Goal: Task Accomplishment & Management: Manage account settings

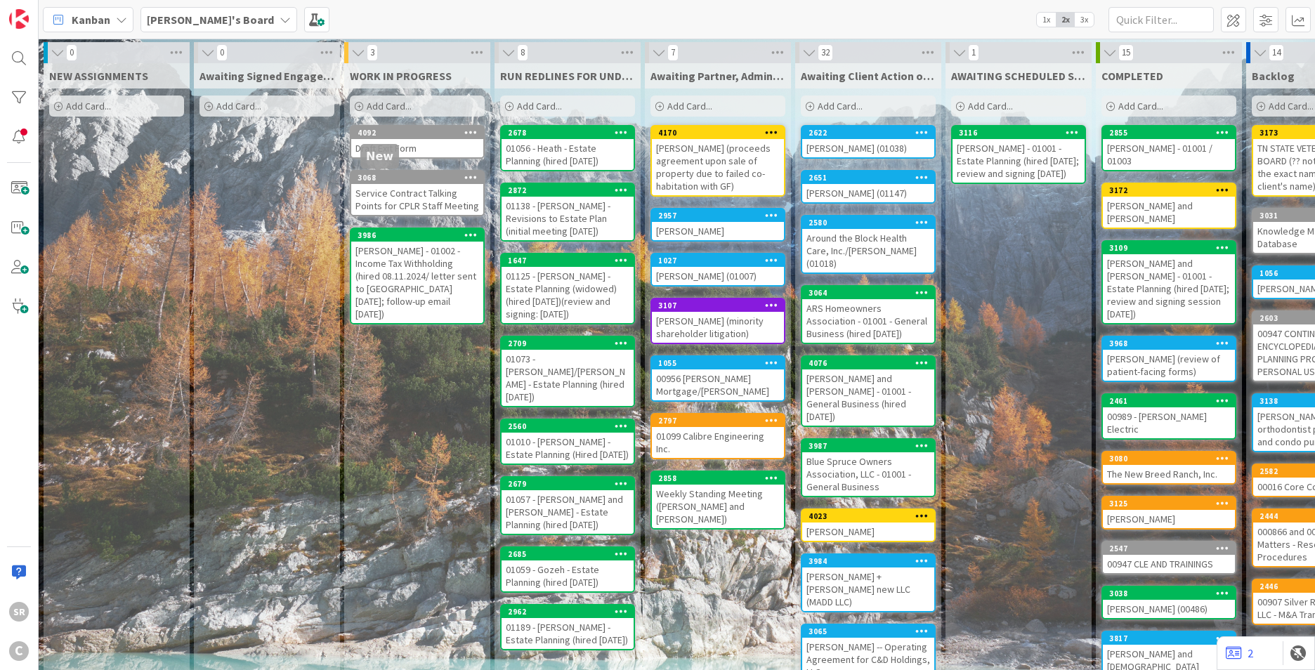
scroll to position [0, 42]
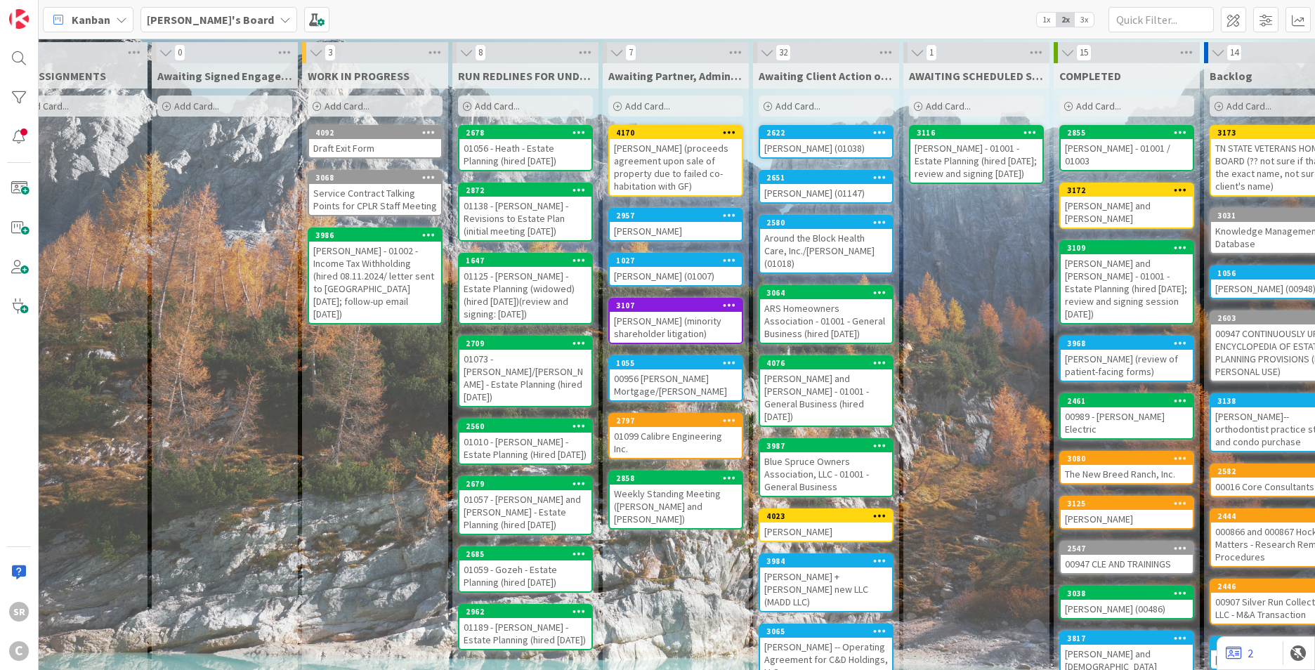
click at [812, 192] on div "[PERSON_NAME] (01147)" at bounding box center [826, 193] width 132 height 18
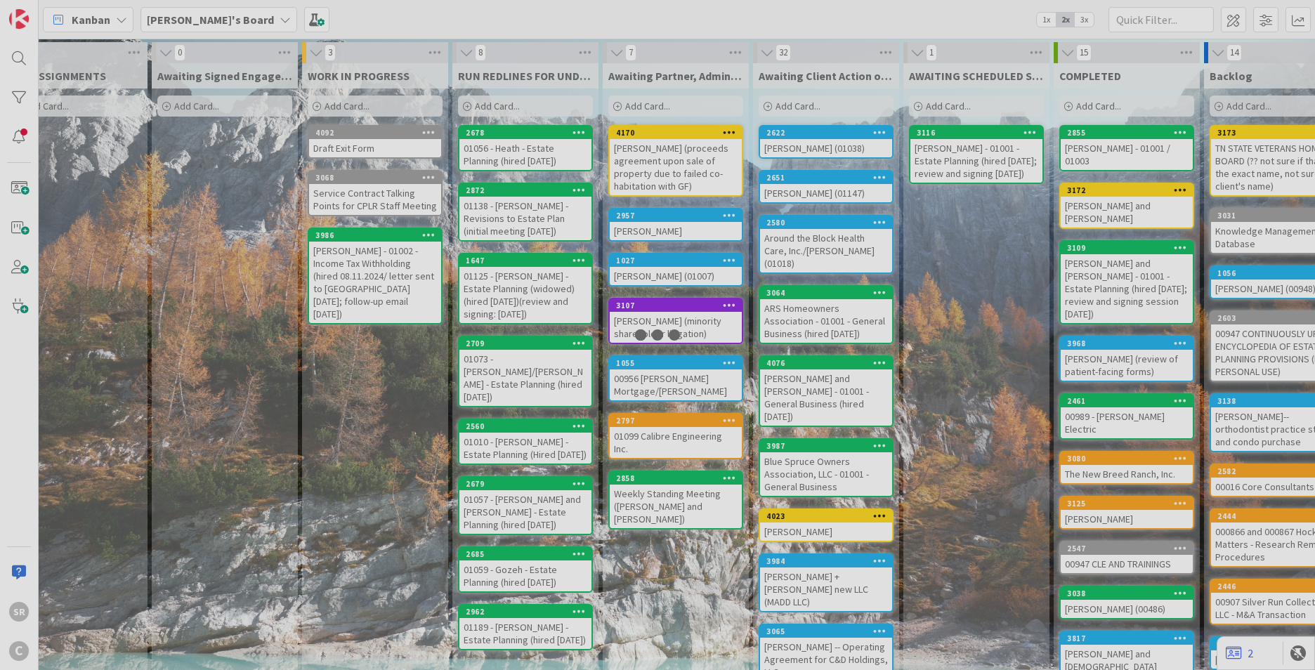
click at [811, 192] on div at bounding box center [657, 335] width 1315 height 670
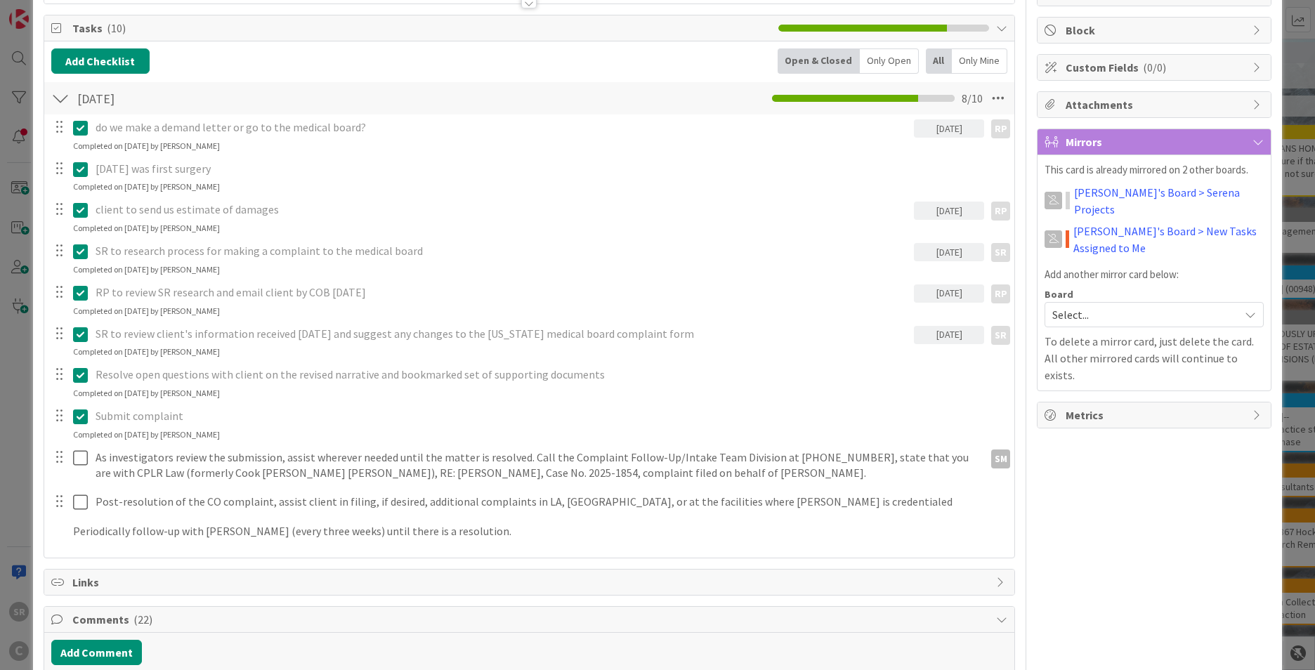
scroll to position [308, 0]
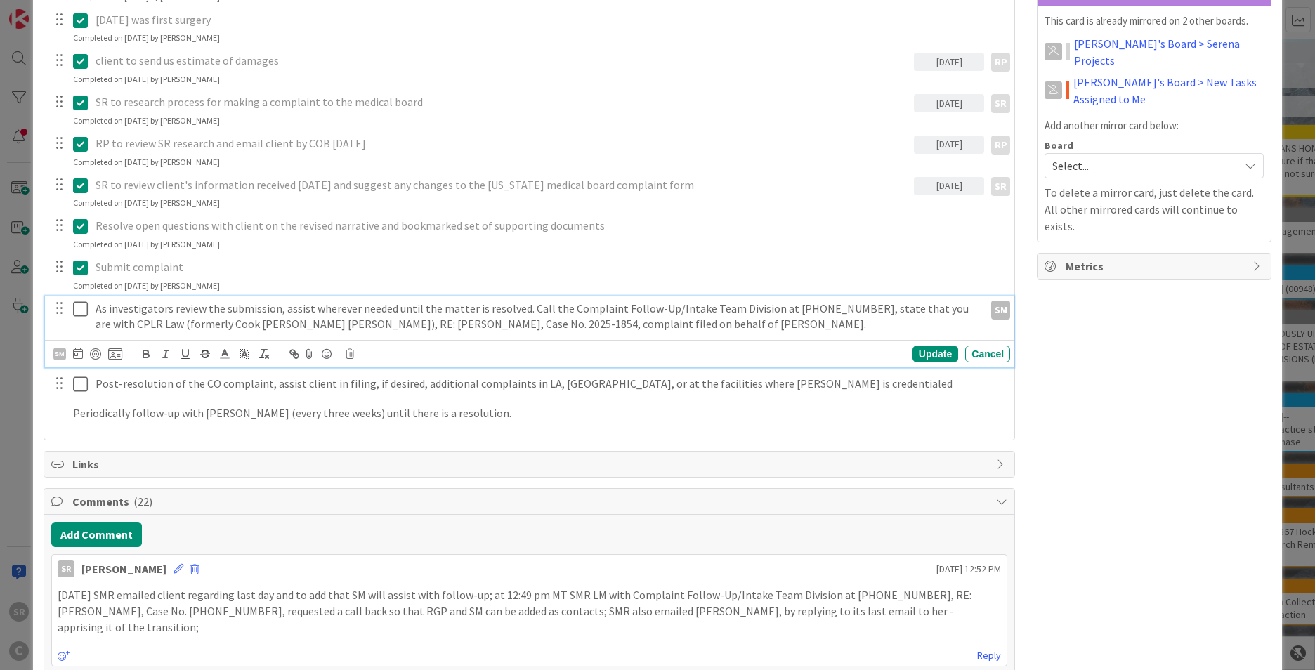
click at [715, 320] on p "As investigators review the submission, assist wherever needed until the matter…" at bounding box center [537, 317] width 883 height 32
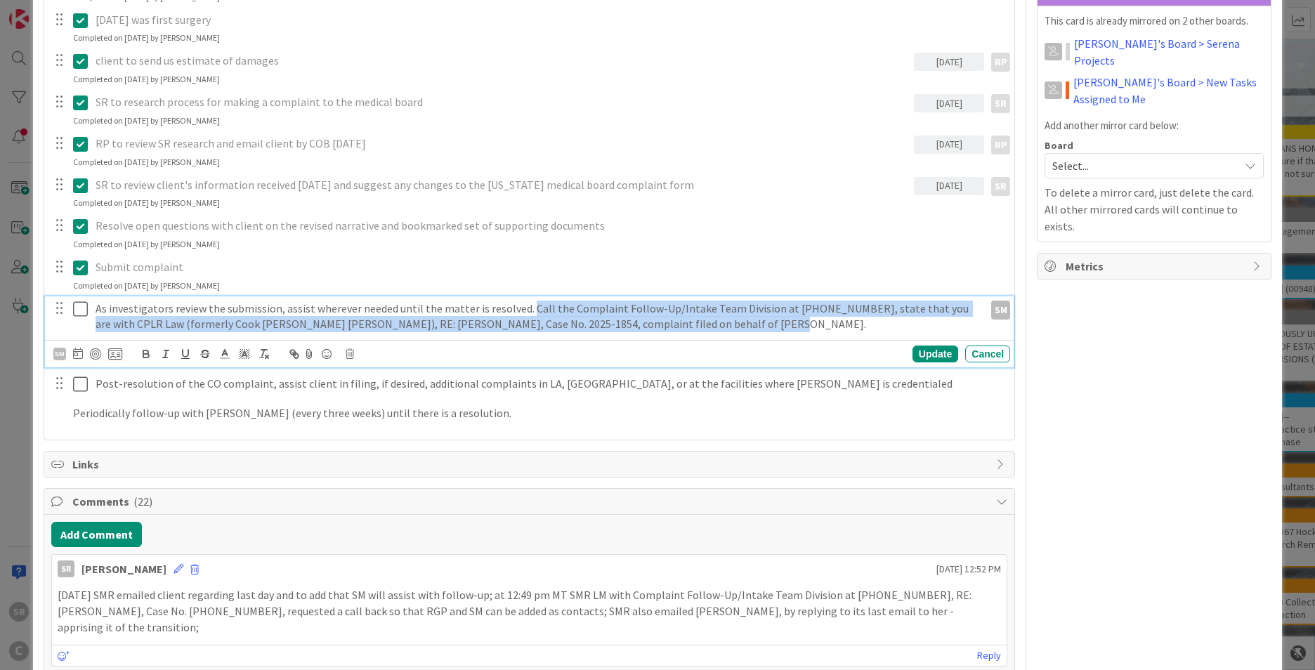
drag, startPoint x: 710, startPoint y: 325, endPoint x: 524, endPoint y: 306, distance: 187.1
click at [524, 306] on p "As investigators review the submission, assist wherever needed until the matter…" at bounding box center [537, 317] width 883 height 32
copy p "Call the Complaint Follow-Up/Intake Team Division at 303-869-3423, state that y…"
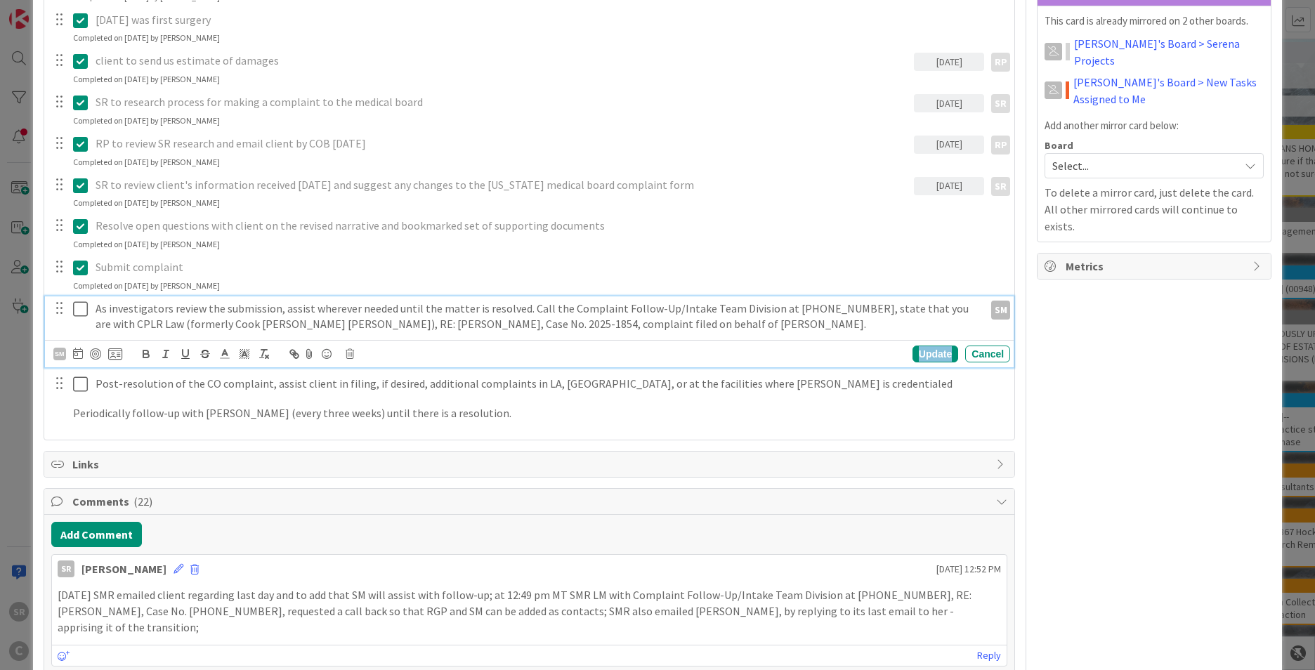
click at [926, 353] on div "Update" at bounding box center [935, 354] width 46 height 17
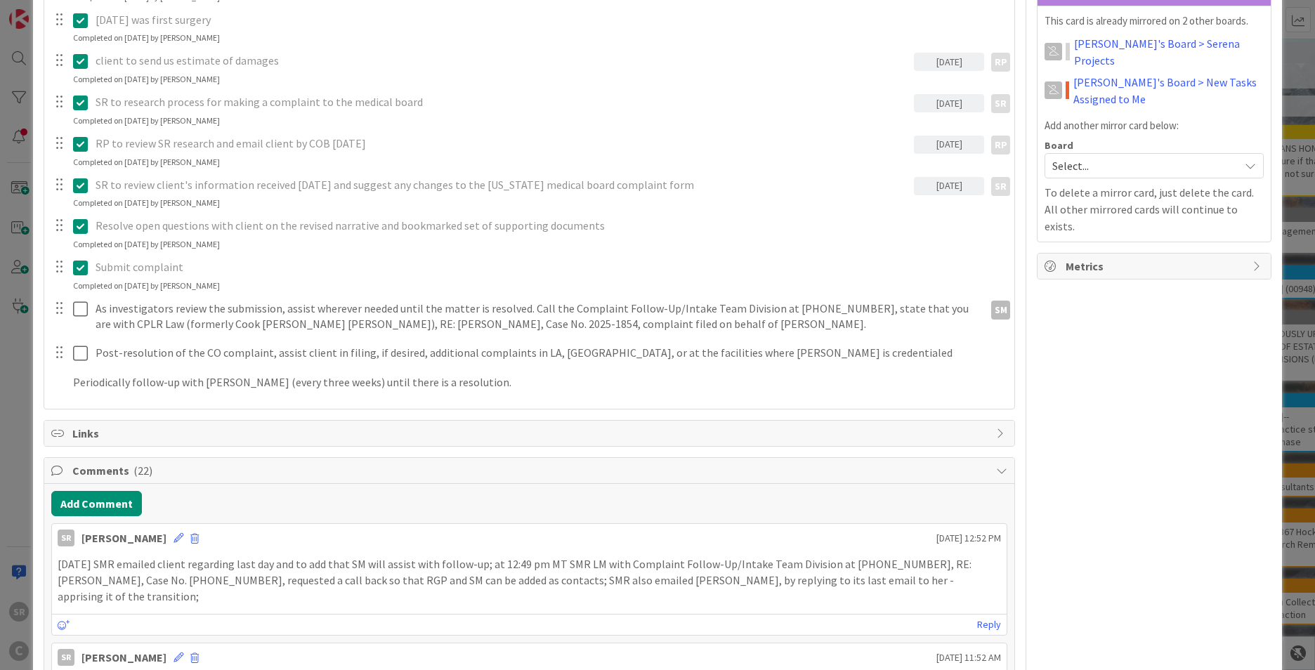
scroll to position [0, 0]
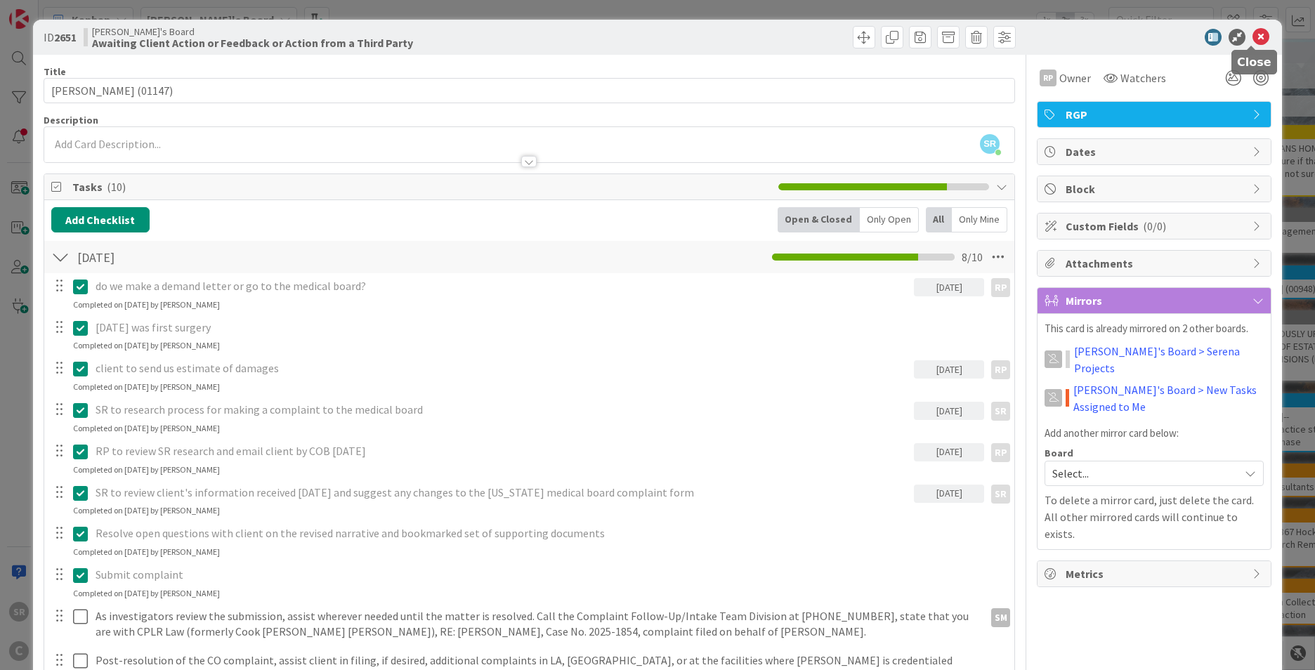
click at [1255, 30] on icon at bounding box center [1260, 37] width 17 height 17
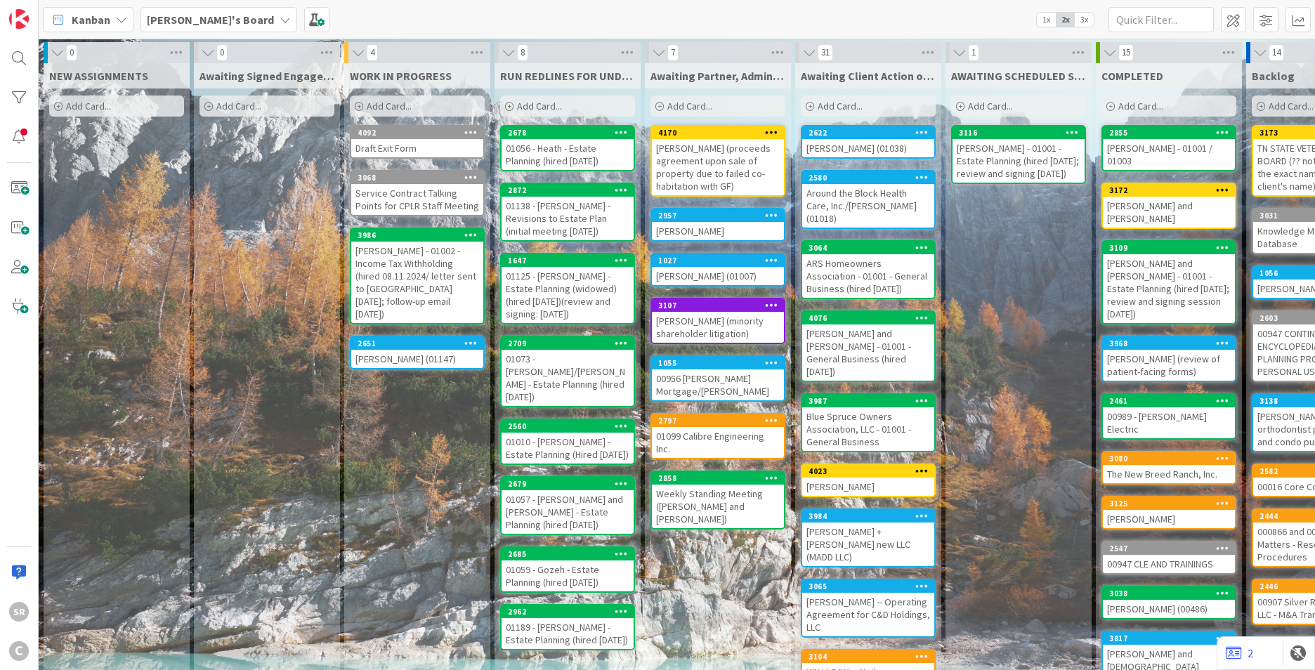
click at [391, 151] on div "Draft Exit Form" at bounding box center [417, 148] width 132 height 18
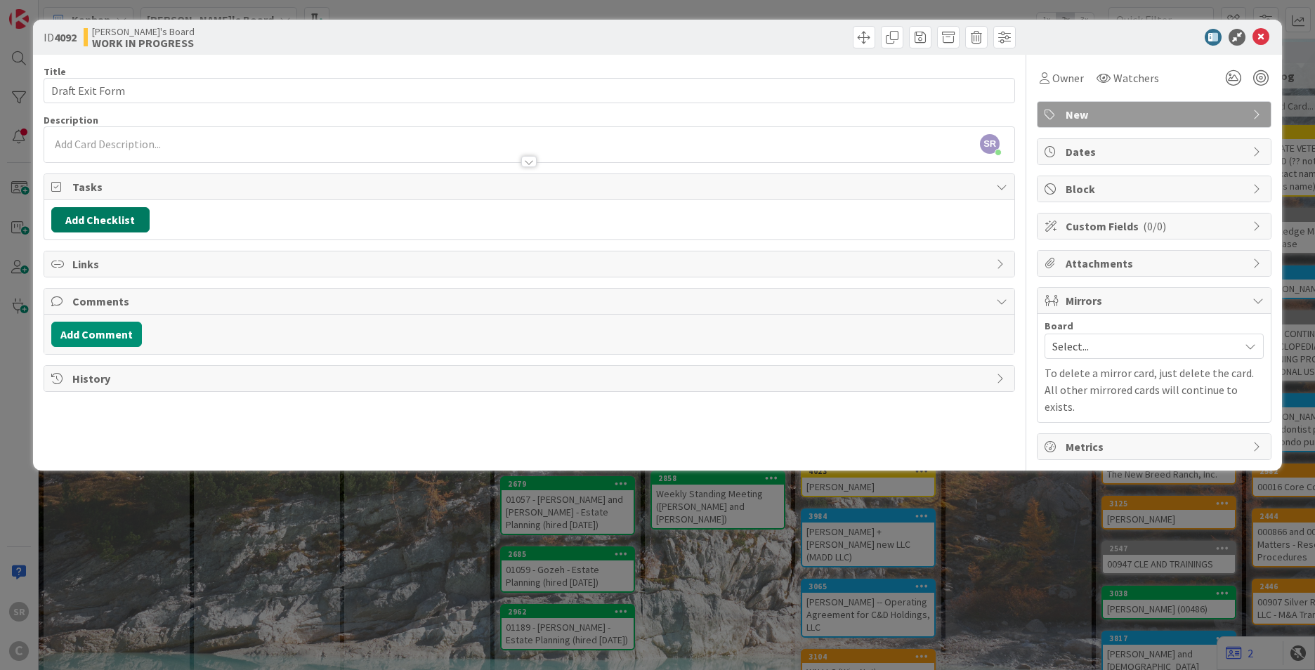
click at [117, 214] on button "Add Checklist" at bounding box center [100, 219] width 98 height 25
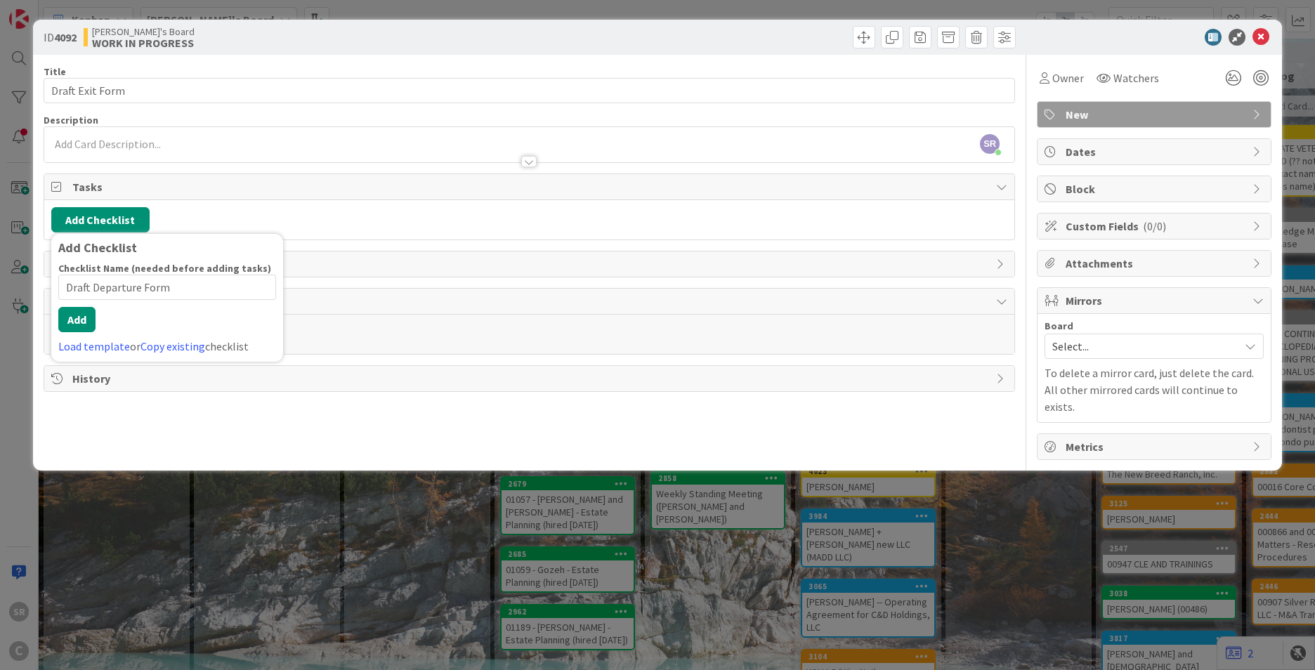
type input "Draft Departure Form"
click at [82, 317] on div "Checklist Name (needed before adding tasks) 20 / 64 Draft Departure Form Add Lo…" at bounding box center [167, 308] width 218 height 93
click at [77, 325] on button "Add" at bounding box center [76, 319] width 37 height 25
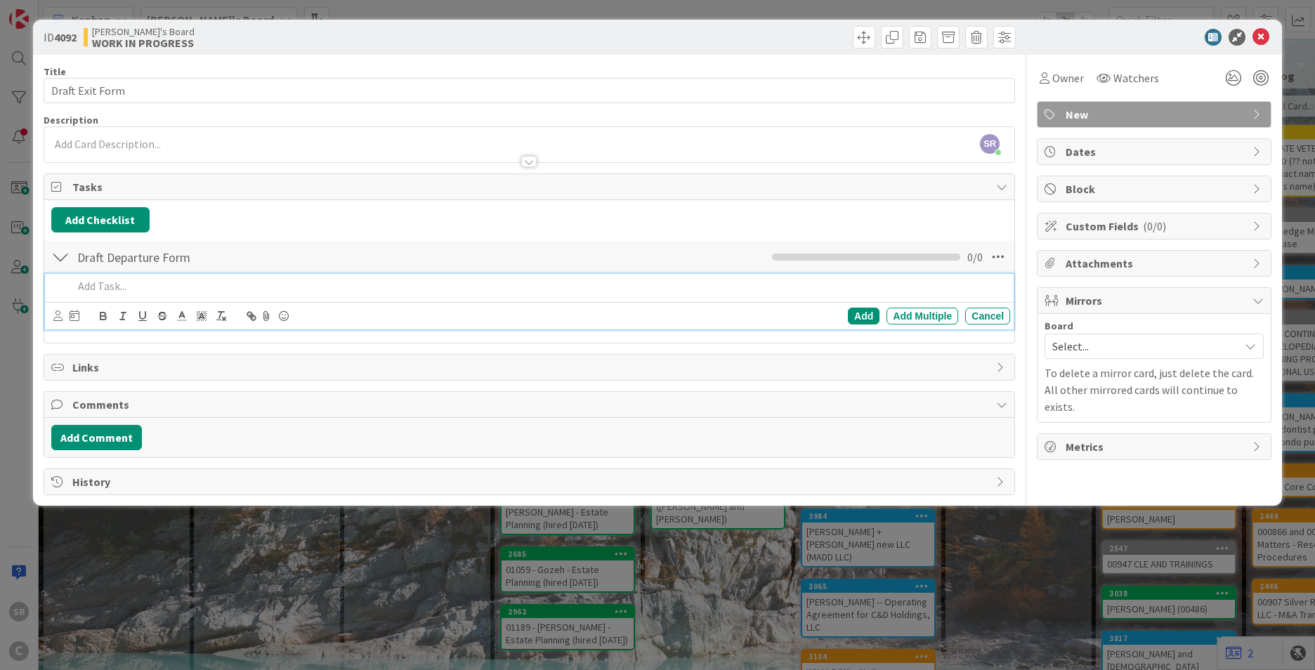
click at [87, 287] on p at bounding box center [538, 286] width 931 height 16
click at [856, 313] on div "Add" at bounding box center [864, 316] width 32 height 17
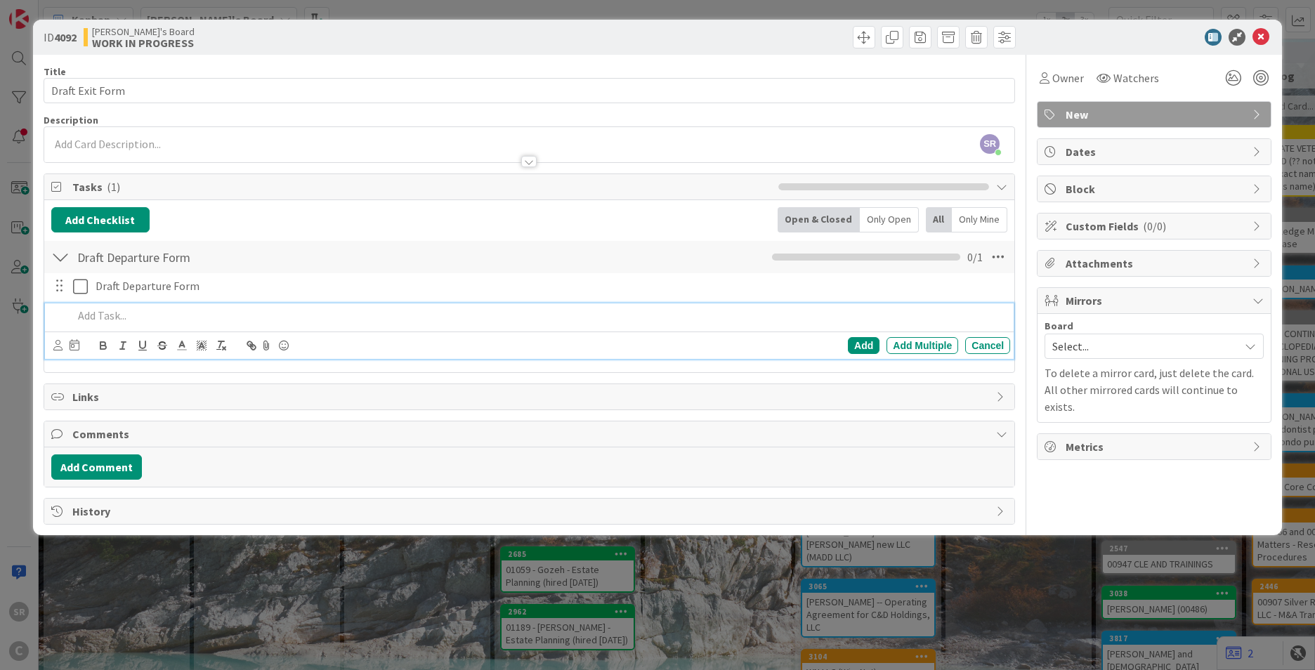
click at [107, 310] on p at bounding box center [538, 316] width 931 height 16
click at [859, 344] on div "Add" at bounding box center [864, 345] width 32 height 17
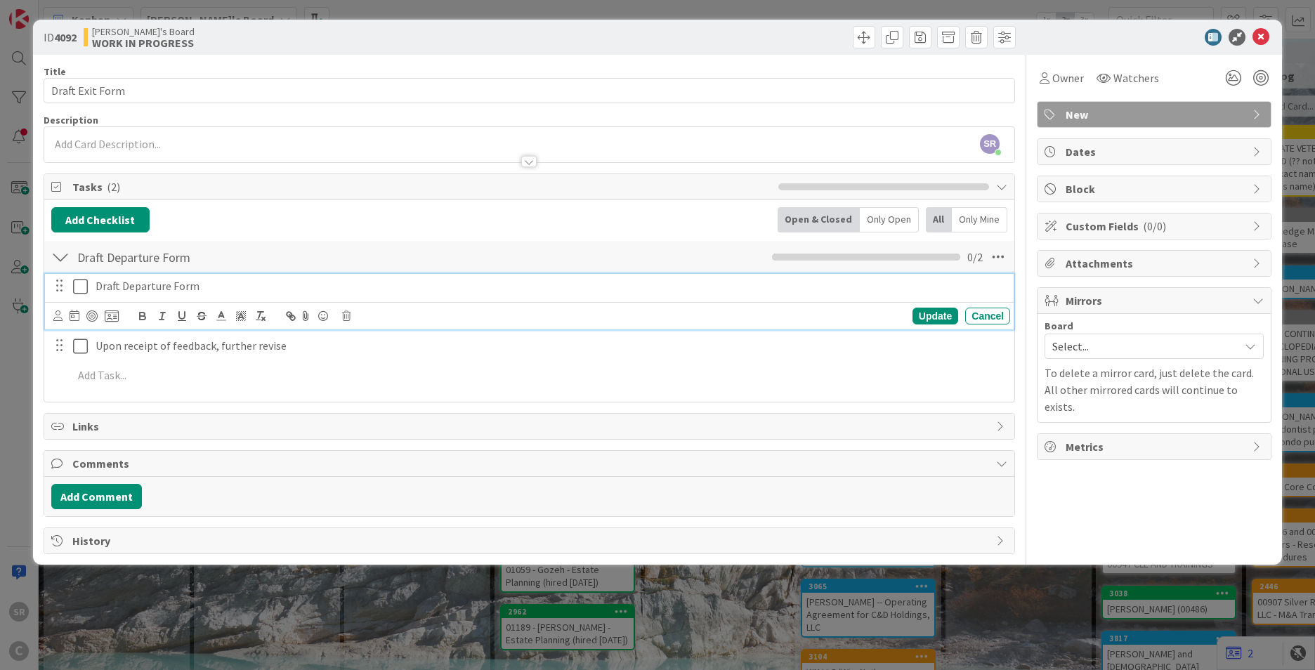
click at [81, 289] on icon at bounding box center [80, 286] width 15 height 17
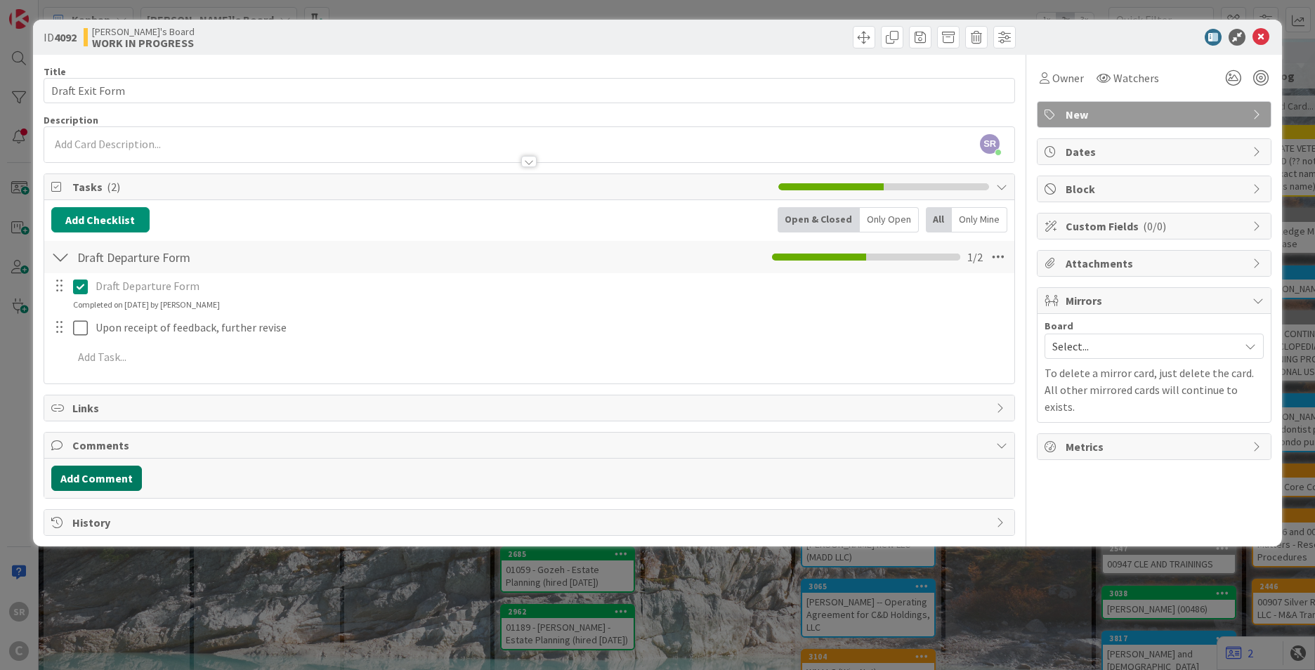
click at [107, 475] on button "Add Comment" at bounding box center [96, 478] width 91 height 25
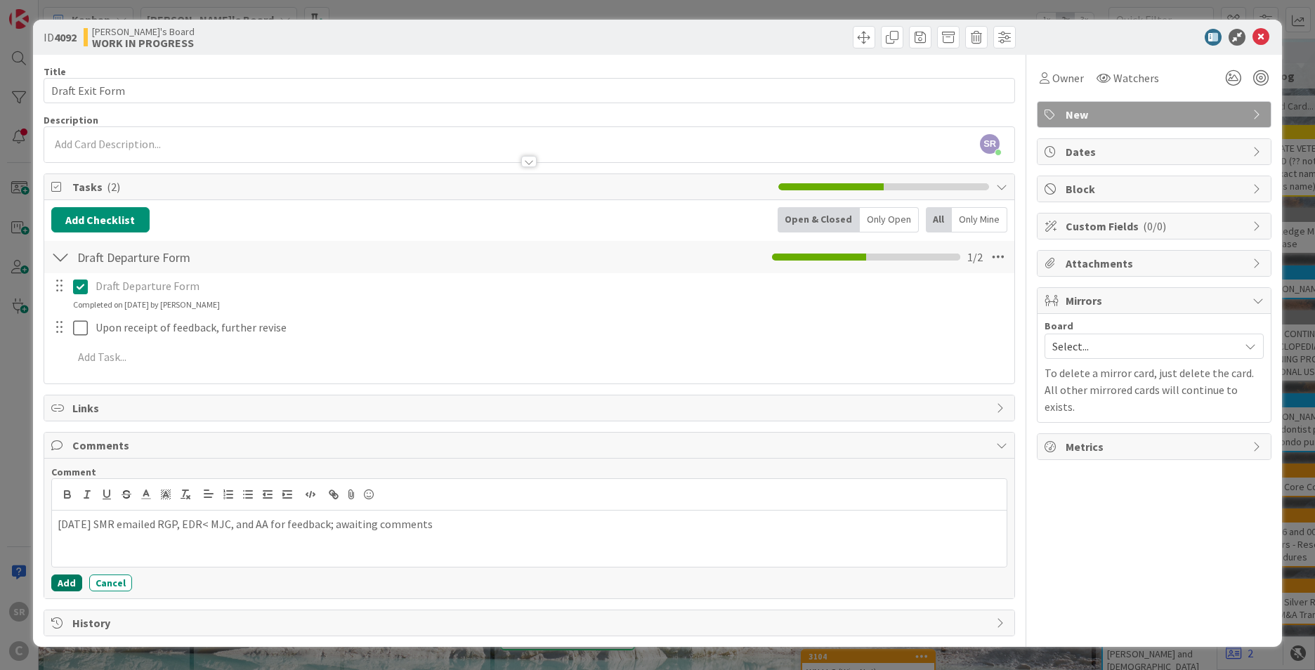
click at [58, 579] on button "Add" at bounding box center [66, 583] width 31 height 17
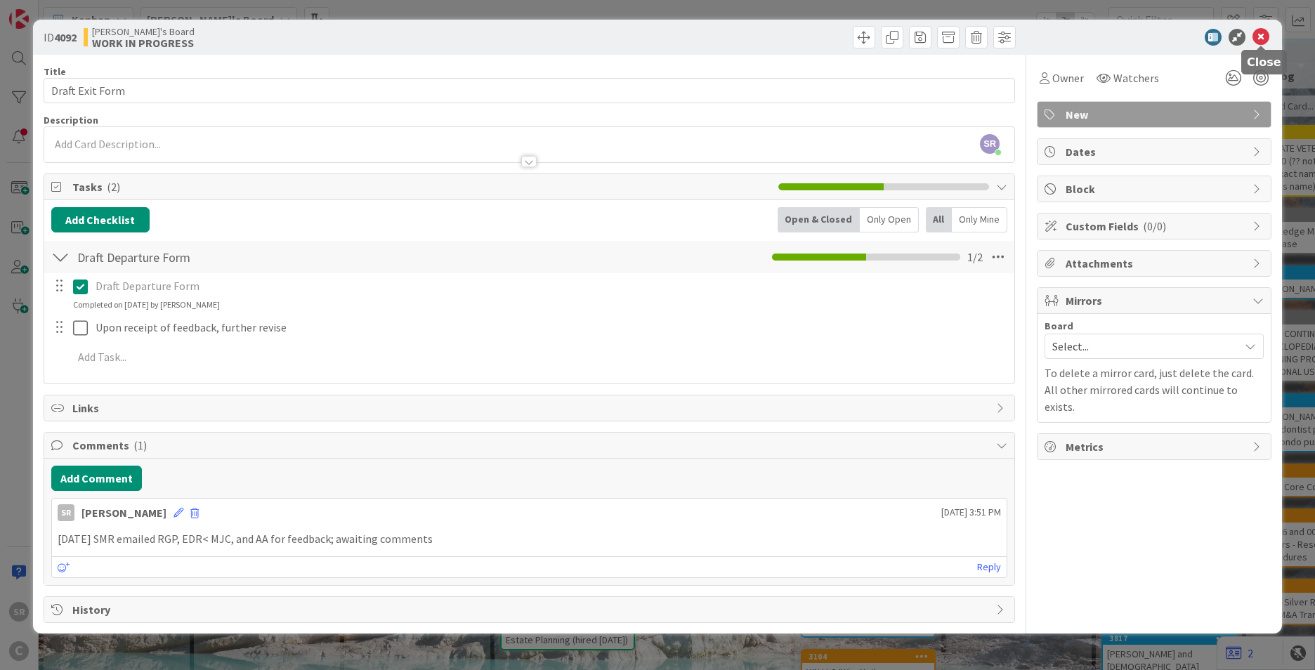
click at [1255, 34] on icon at bounding box center [1260, 37] width 17 height 17
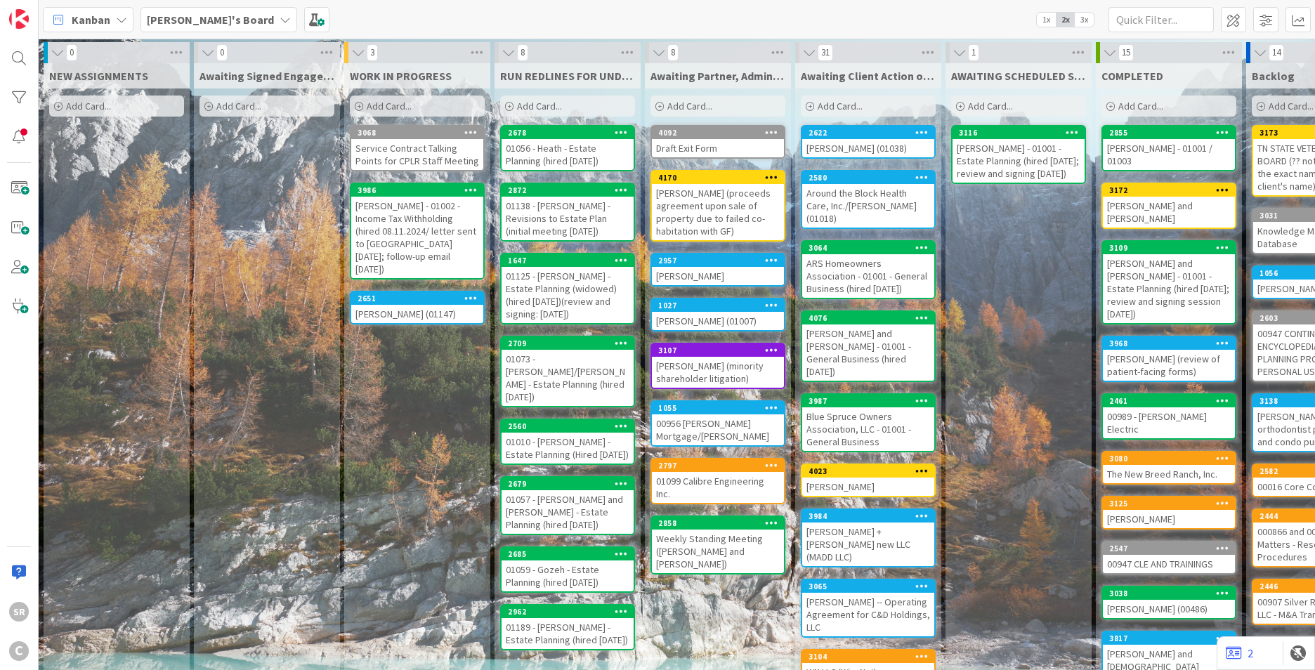
click at [384, 305] on div "[PERSON_NAME] (01147)" at bounding box center [417, 314] width 132 height 18
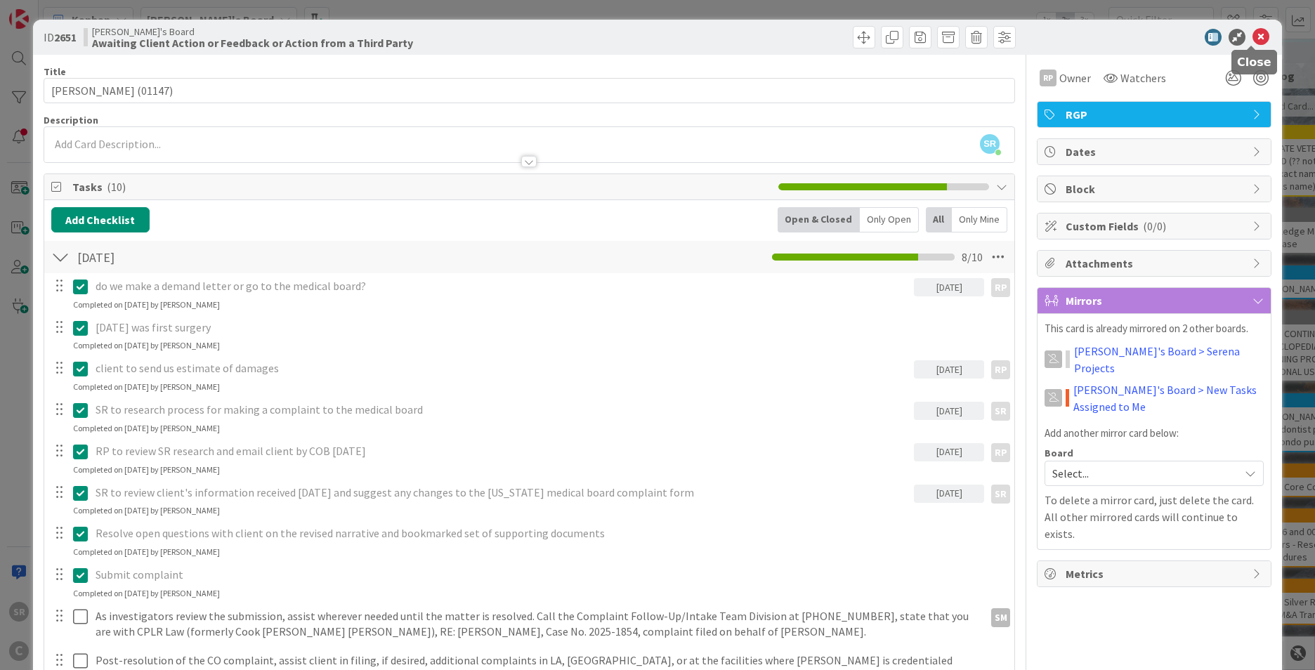
click at [1255, 35] on icon at bounding box center [1260, 37] width 17 height 17
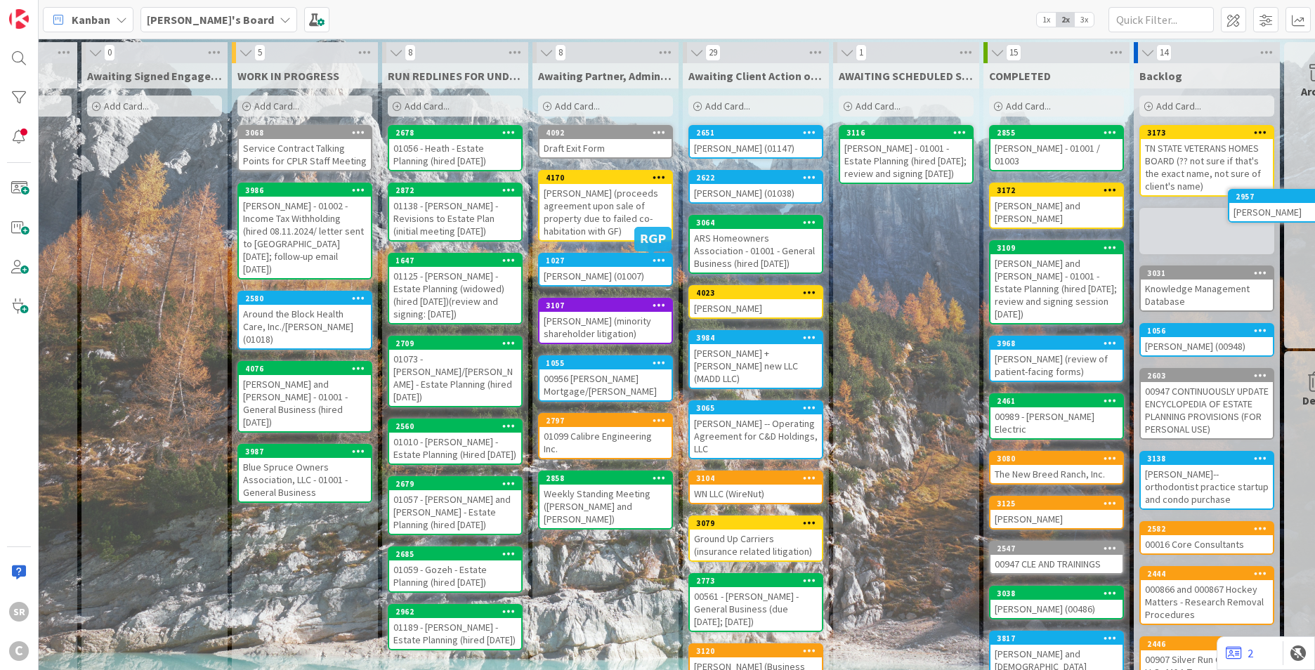
scroll to position [0, 167]
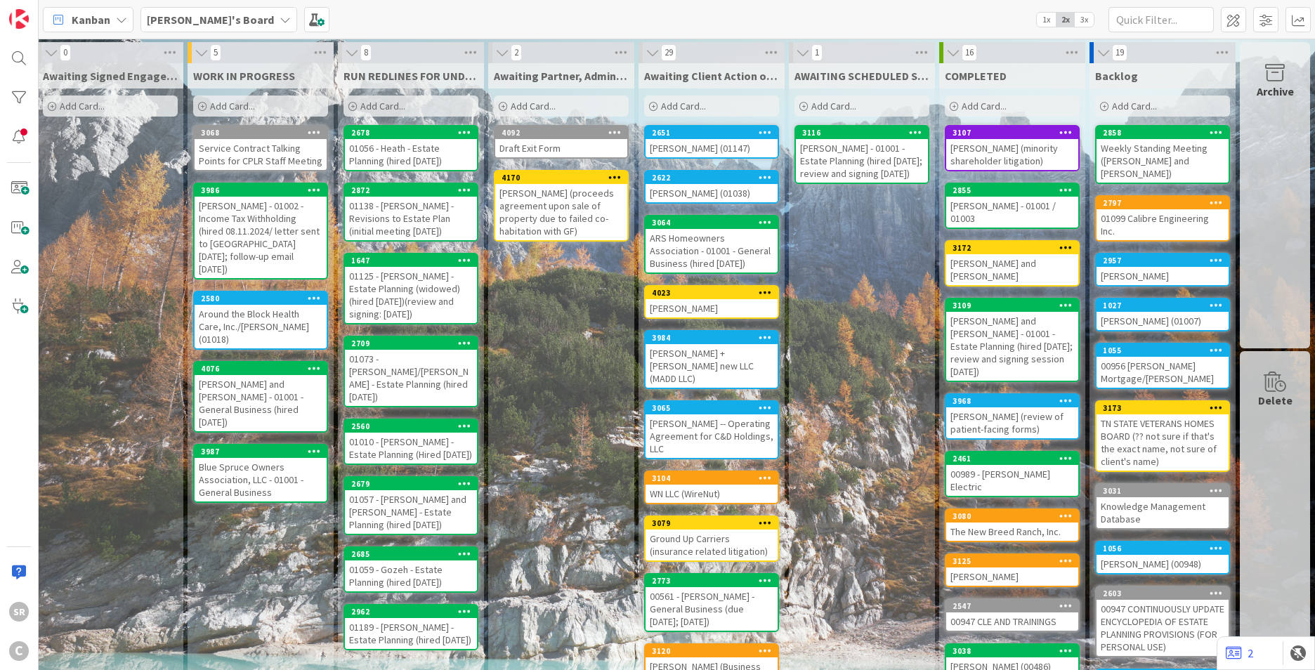
click at [1001, 157] on div "[PERSON_NAME] (minority shareholder litigation)" at bounding box center [1012, 154] width 132 height 31
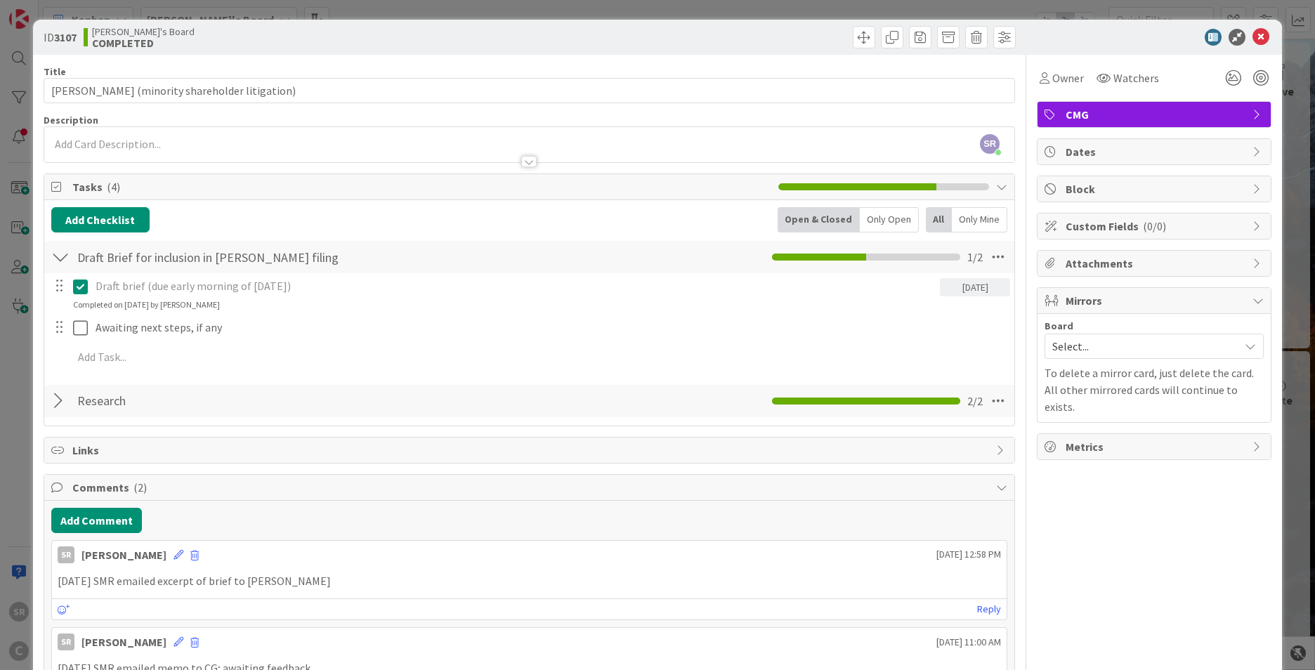
click at [70, 333] on div at bounding box center [70, 327] width 39 height 25
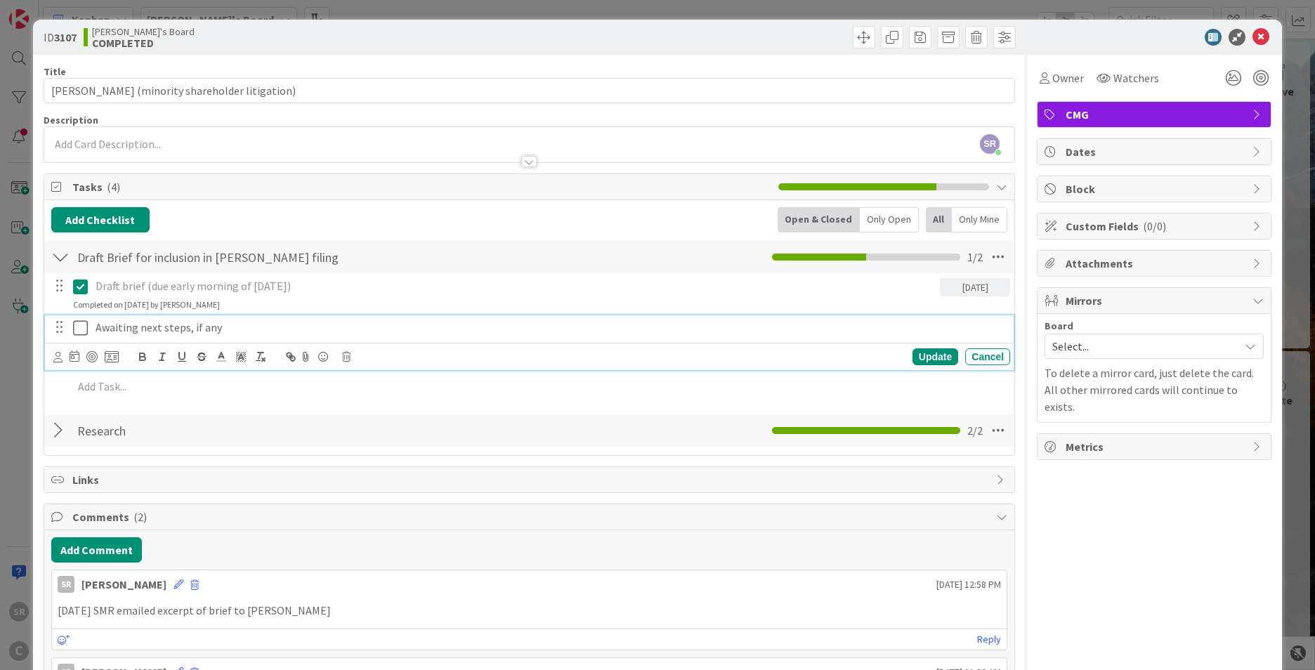
click at [134, 328] on p "Awaiting next steps, if any" at bounding box center [550, 328] width 909 height 16
click at [347, 358] on icon at bounding box center [346, 357] width 8 height 10
click at [374, 416] on div "Delete" at bounding box center [382, 416] width 52 height 25
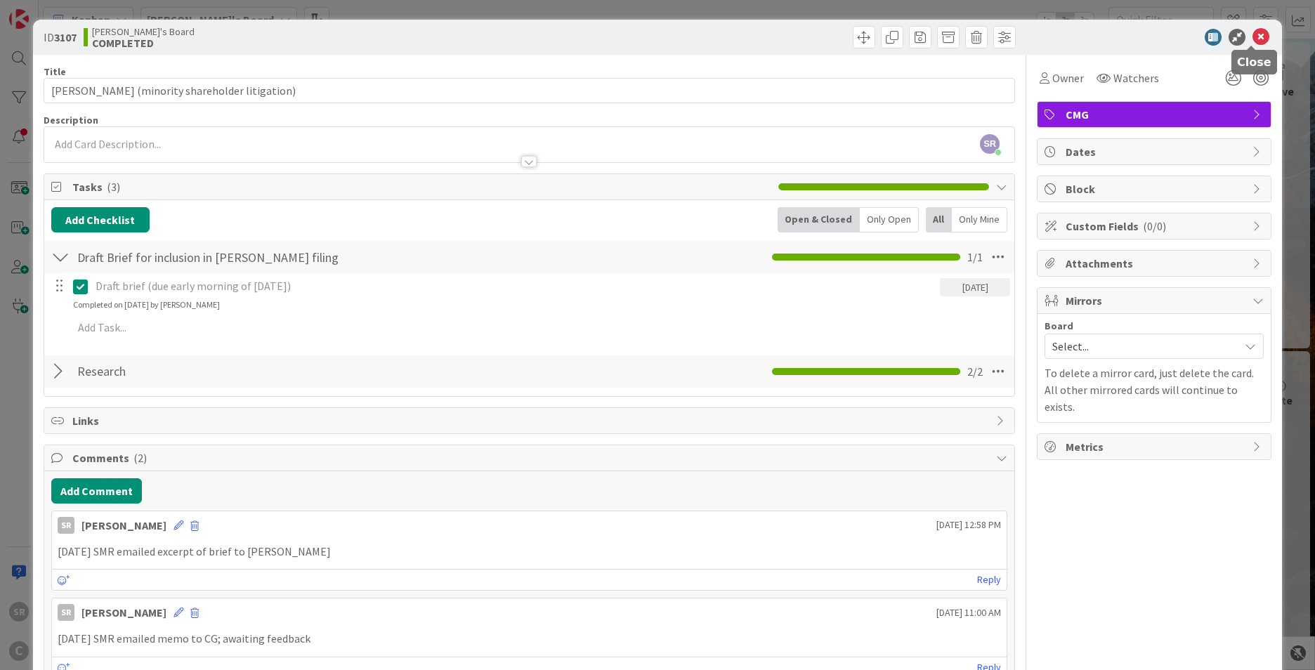
click at [1253, 34] on icon at bounding box center [1260, 37] width 17 height 17
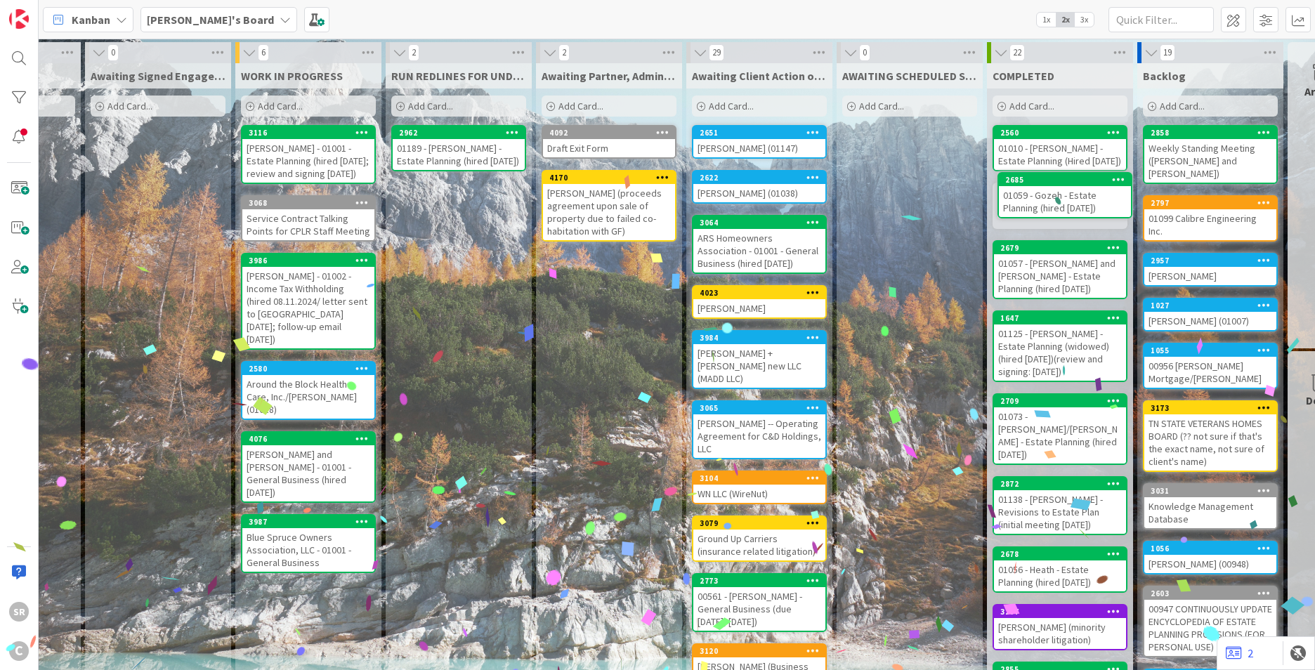
scroll to position [0, 111]
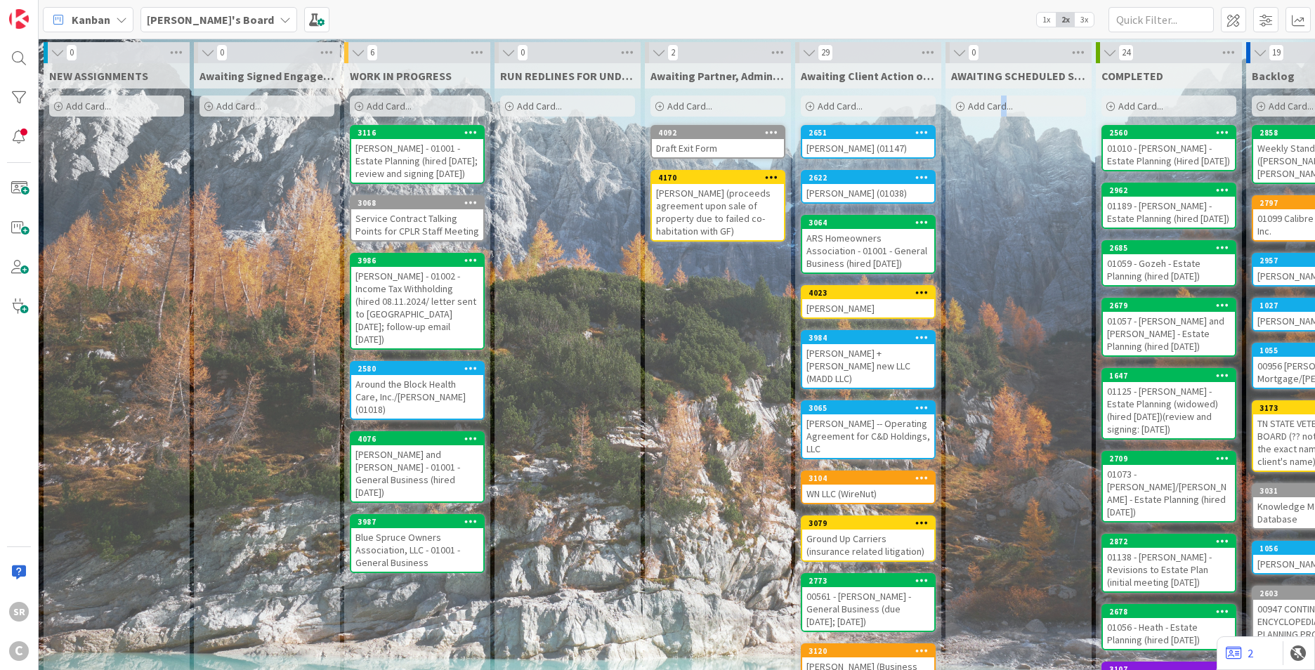
click at [892, 186] on div "[PERSON_NAME] (01038)" at bounding box center [868, 193] width 132 height 18
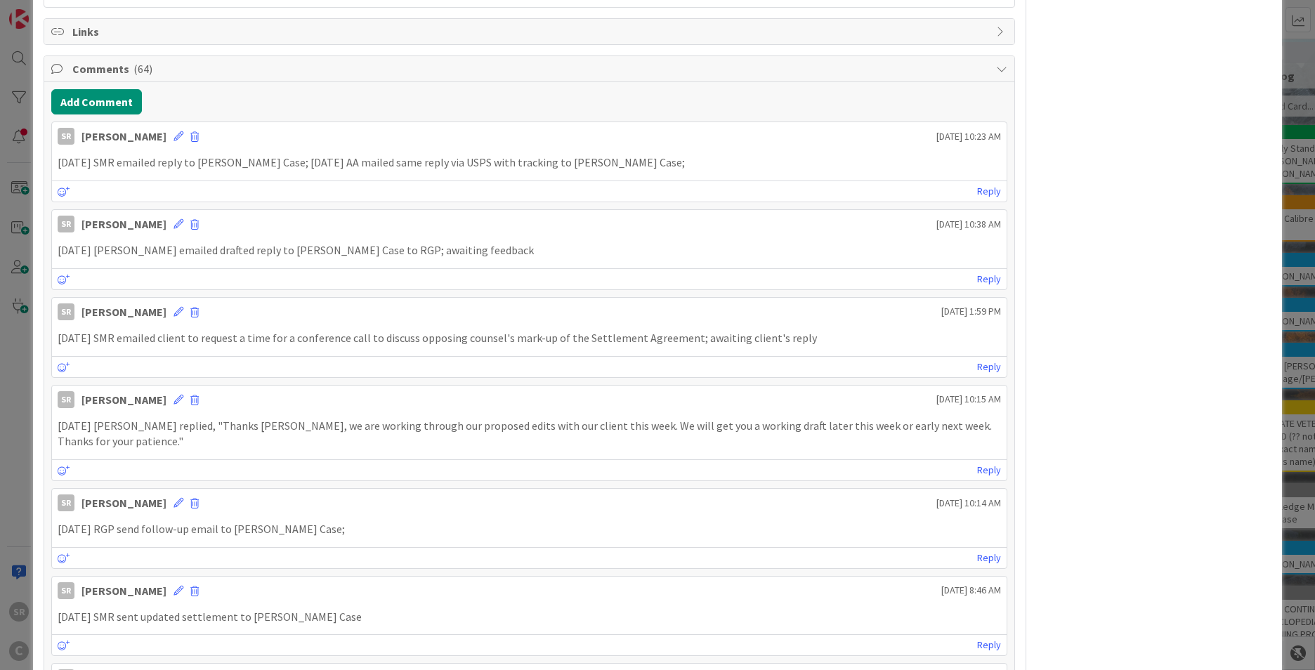
scroll to position [648, 0]
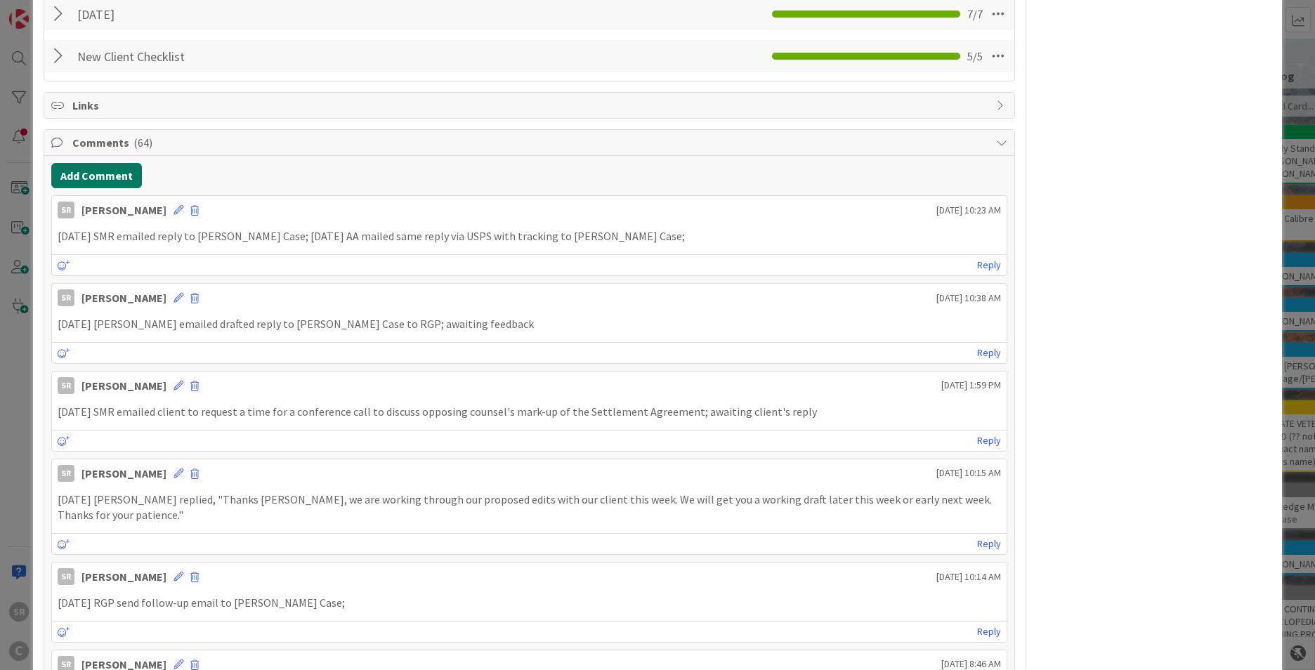
click at [100, 176] on button "Add Comment" at bounding box center [96, 175] width 91 height 25
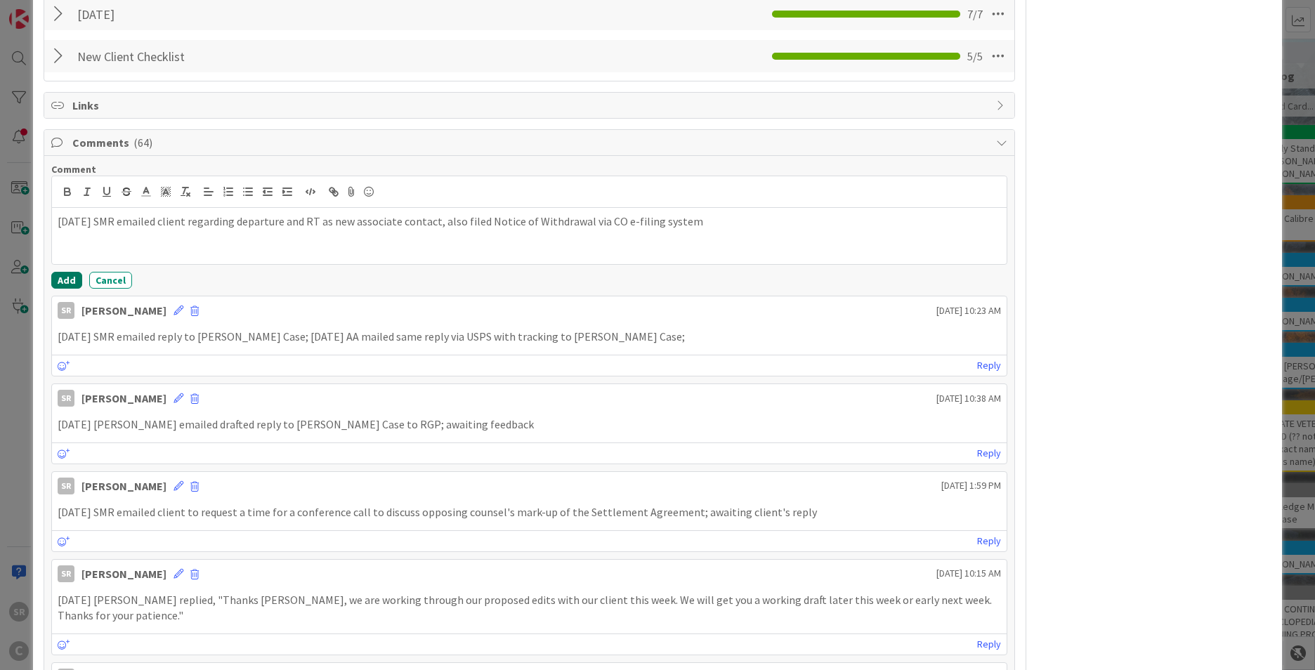
drag, startPoint x: 70, startPoint y: 278, endPoint x: 171, endPoint y: 251, distance: 104.1
click at [69, 276] on button "Add" at bounding box center [66, 280] width 31 height 17
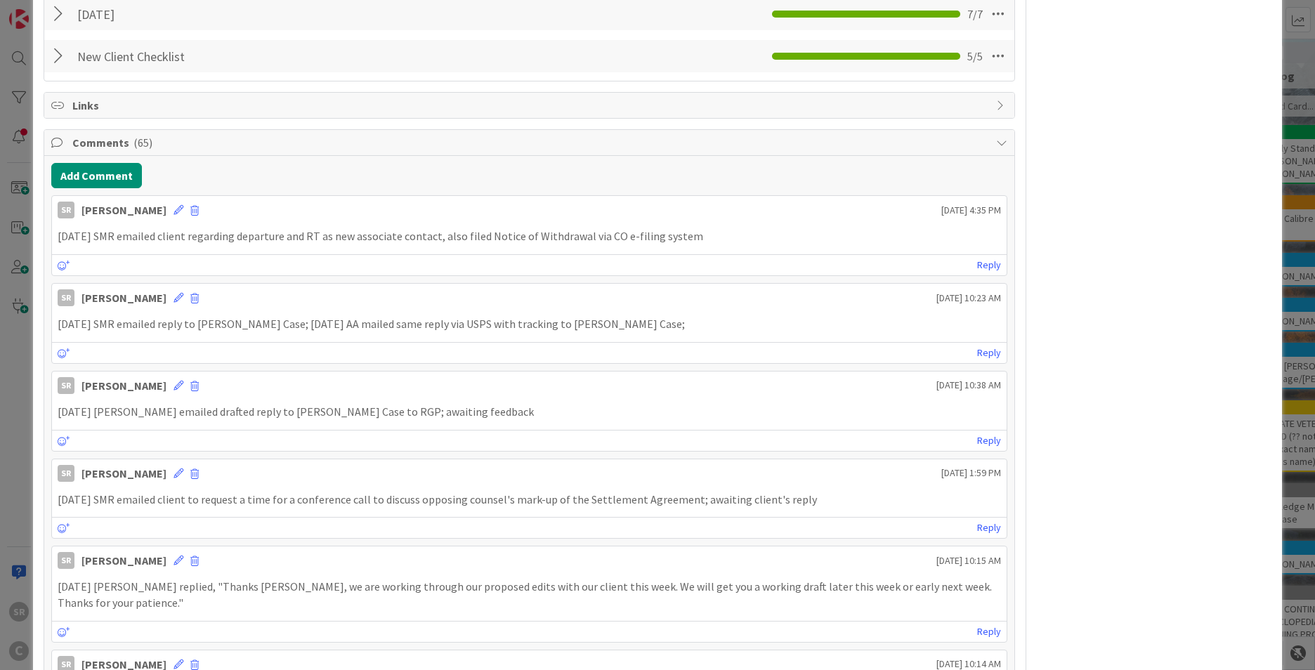
scroll to position [0, 0]
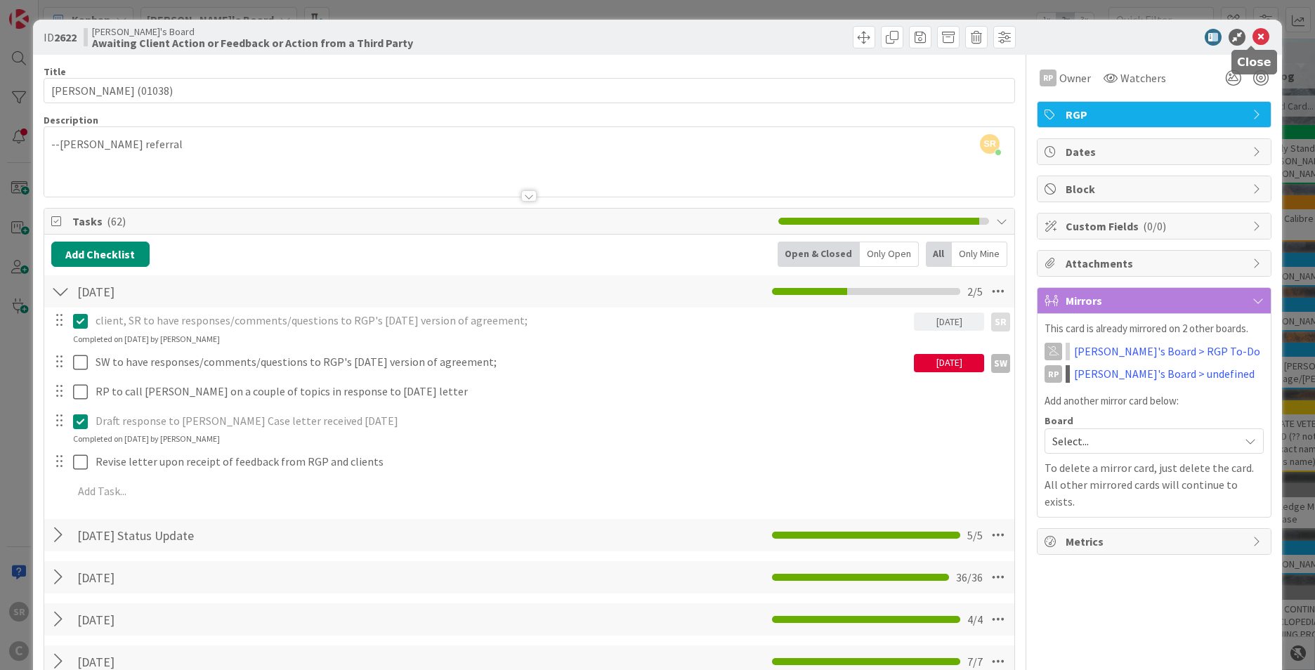
click at [1254, 30] on icon at bounding box center [1260, 37] width 17 height 17
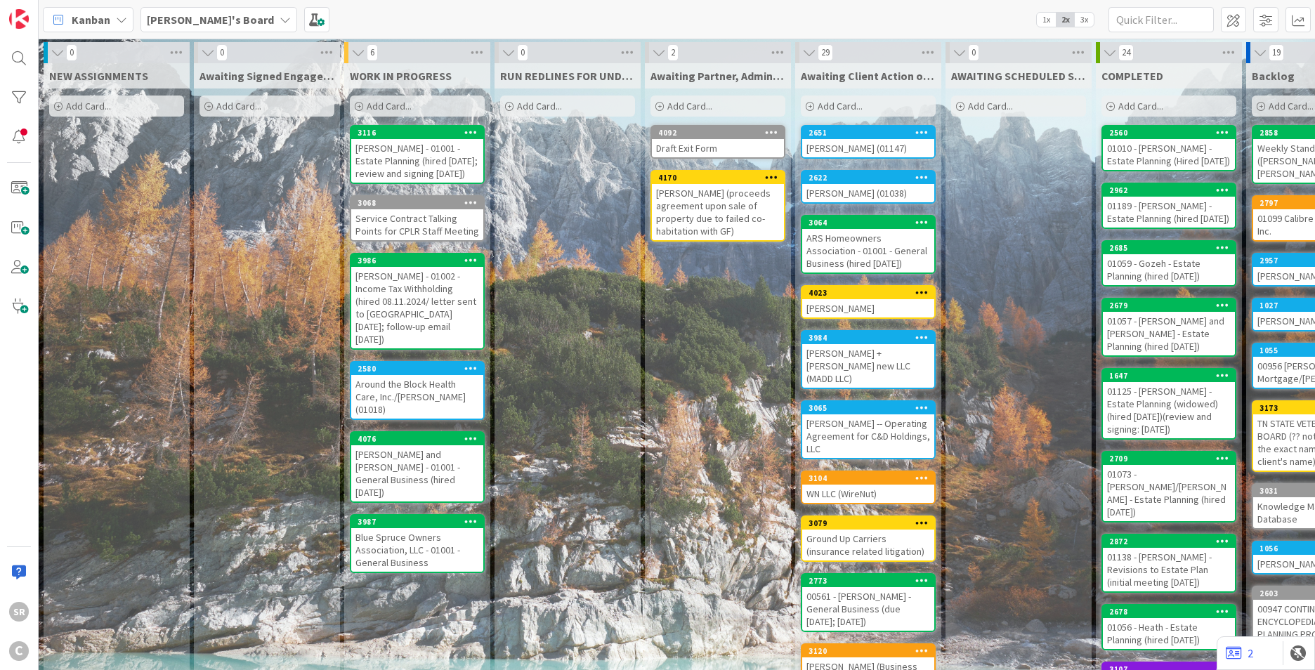
click at [419, 314] on div "[PERSON_NAME] - 01002 - Income Tax Withholding (hired 08.11.2024/ letter sent t…" at bounding box center [417, 307] width 132 height 81
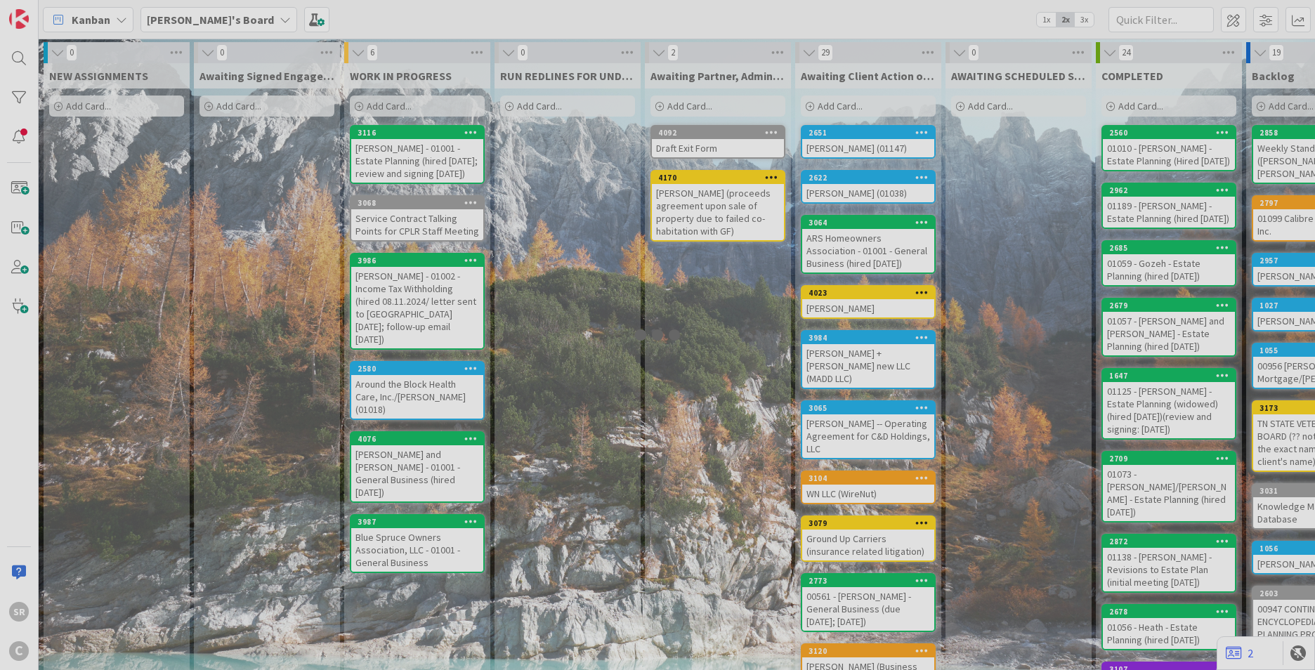
click at [419, 314] on div at bounding box center [657, 335] width 1315 height 670
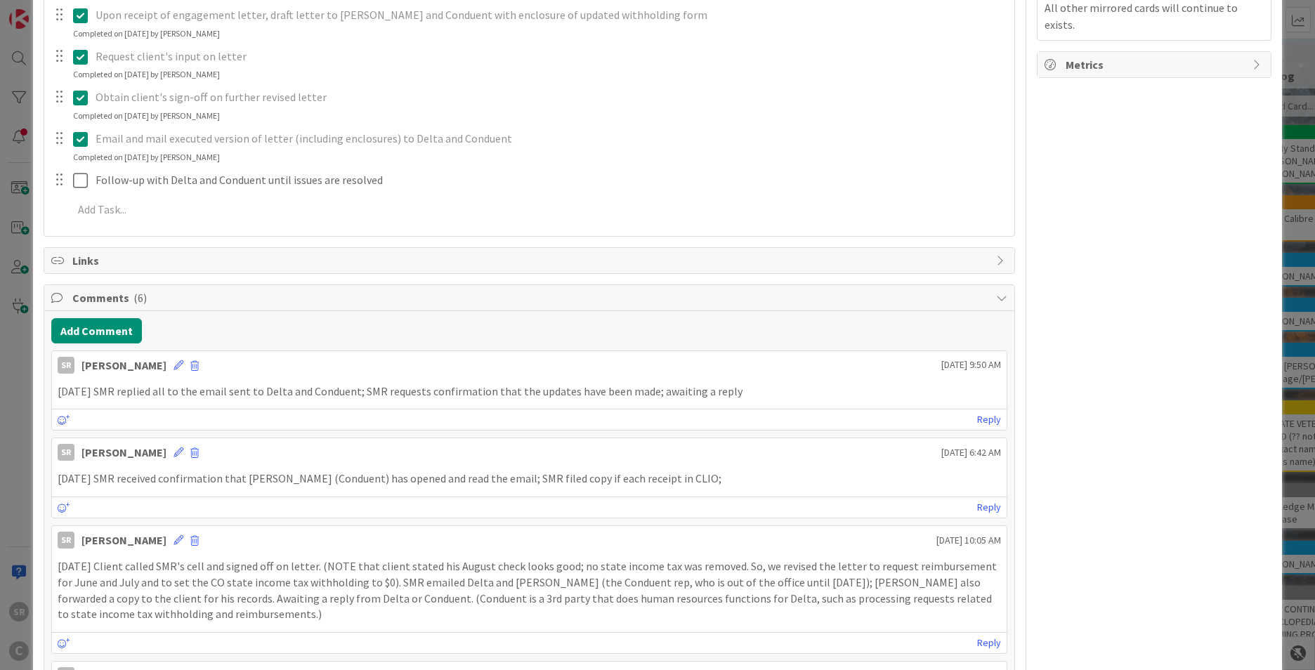
scroll to position [473, 0]
click at [77, 327] on button "Add Comment" at bounding box center [96, 328] width 91 height 25
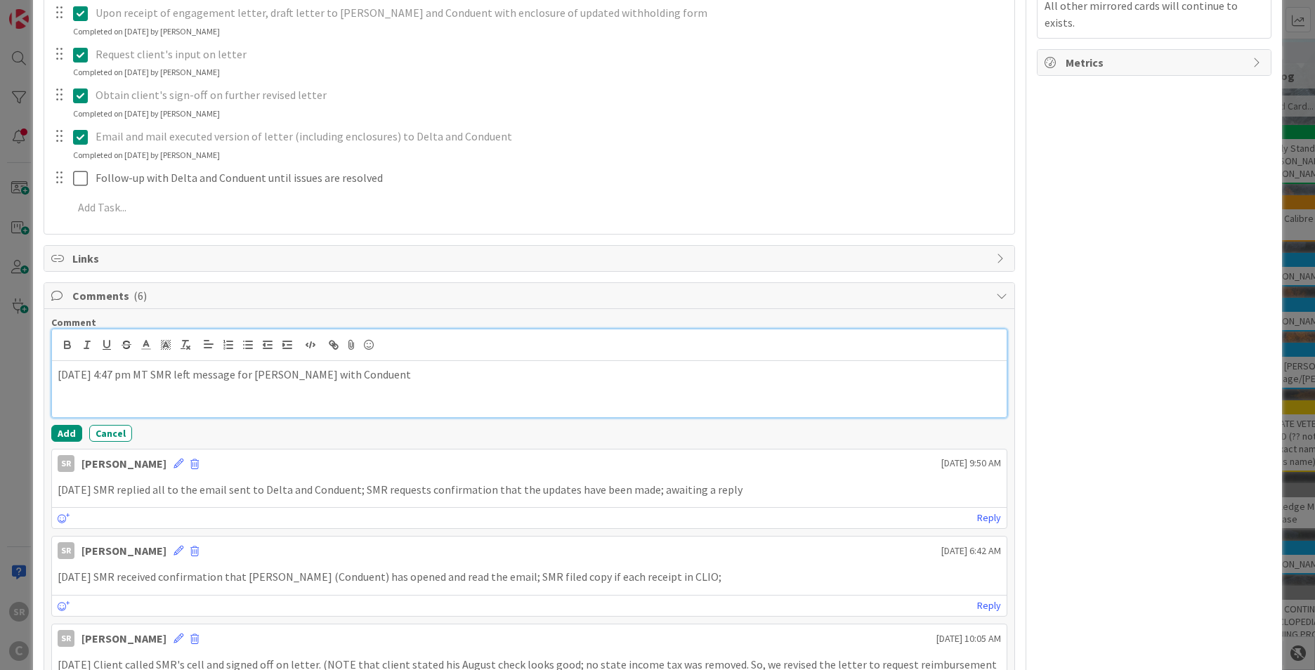
click at [393, 376] on p "[DATE] 4:47 pm MT SMR left message for [PERSON_NAME] with Conduent" at bounding box center [529, 375] width 943 height 16
click at [487, 385] on div "[DATE] 4:47 pm MT SMR left message for [PERSON_NAME] with Conduent (602-659-703…" at bounding box center [529, 389] width 955 height 56
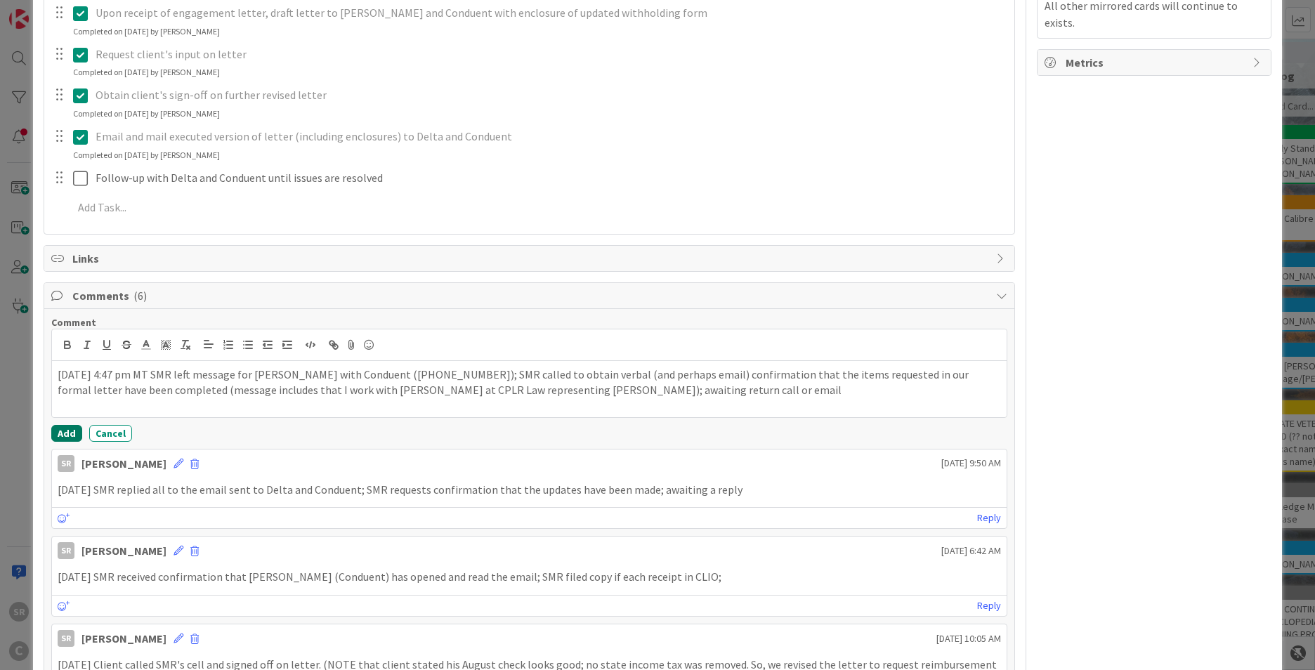
click at [67, 431] on button "Add" at bounding box center [66, 433] width 31 height 17
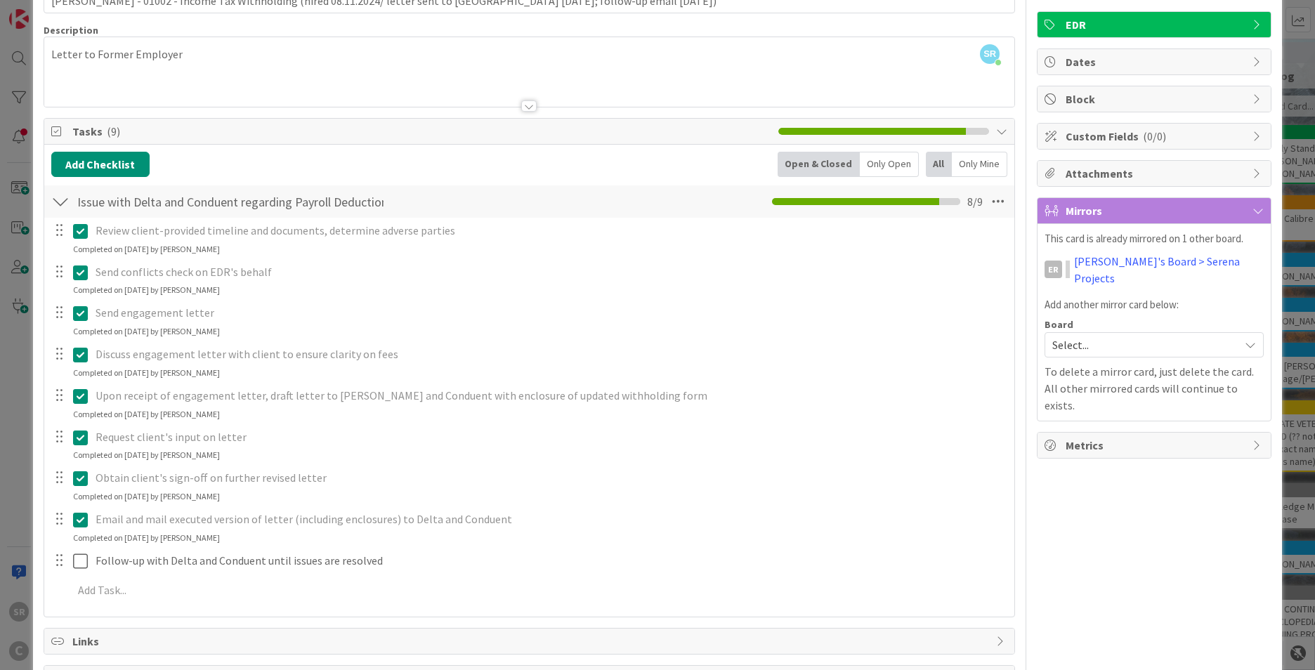
scroll to position [25, 0]
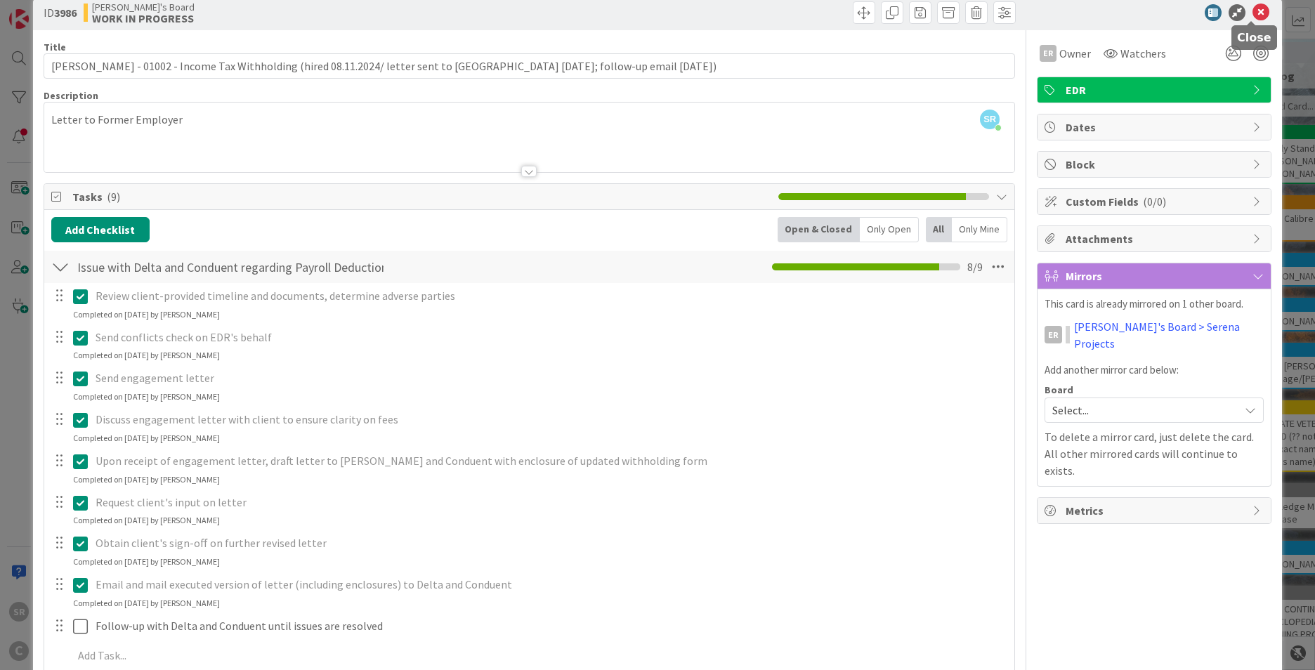
click at [1252, 10] on icon at bounding box center [1260, 12] width 17 height 17
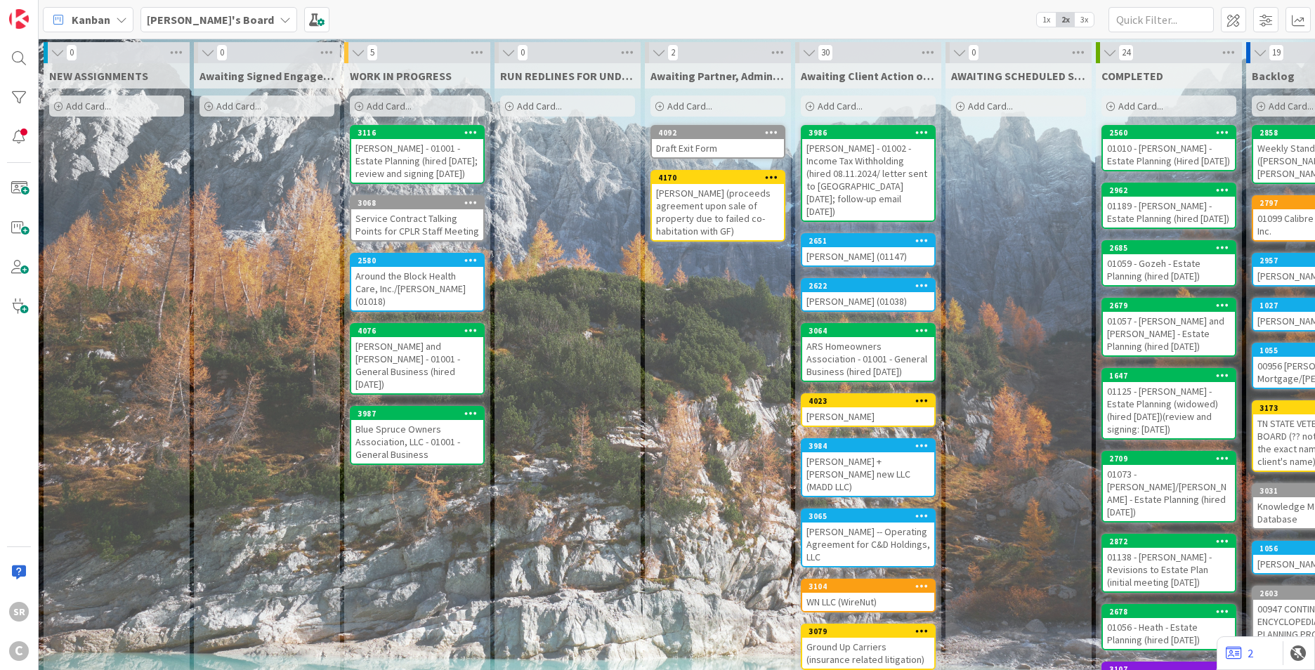
click at [417, 172] on div "[PERSON_NAME] - 01001 - Estate Planning (hired [DATE]; review and signing [DATE…" at bounding box center [417, 161] width 132 height 44
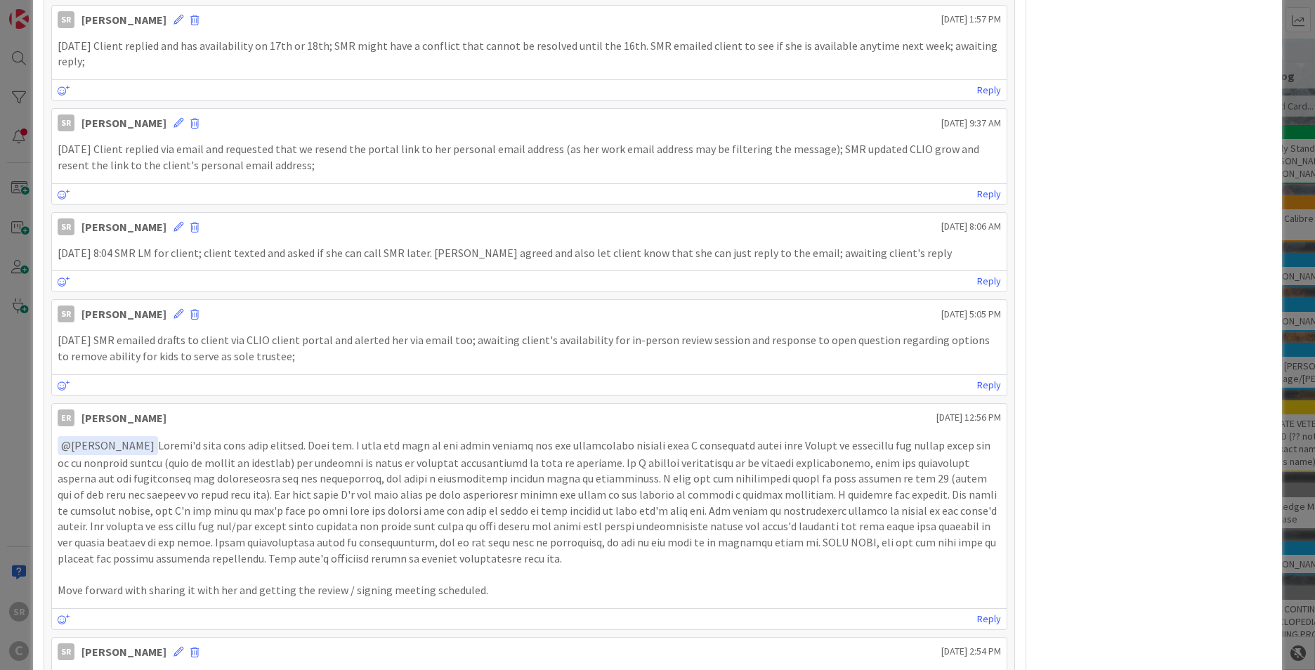
scroll to position [916, 0]
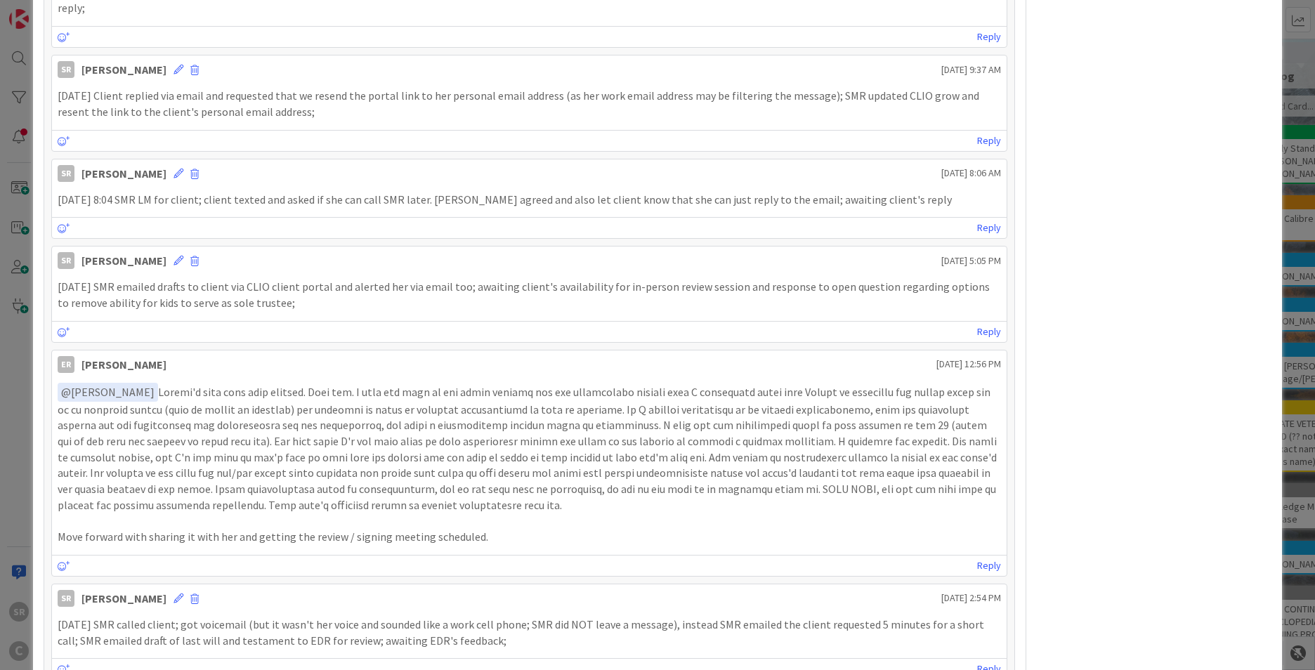
click at [614, 443] on p "﻿ @ [PERSON_NAME] ﻿" at bounding box center [529, 448] width 943 height 131
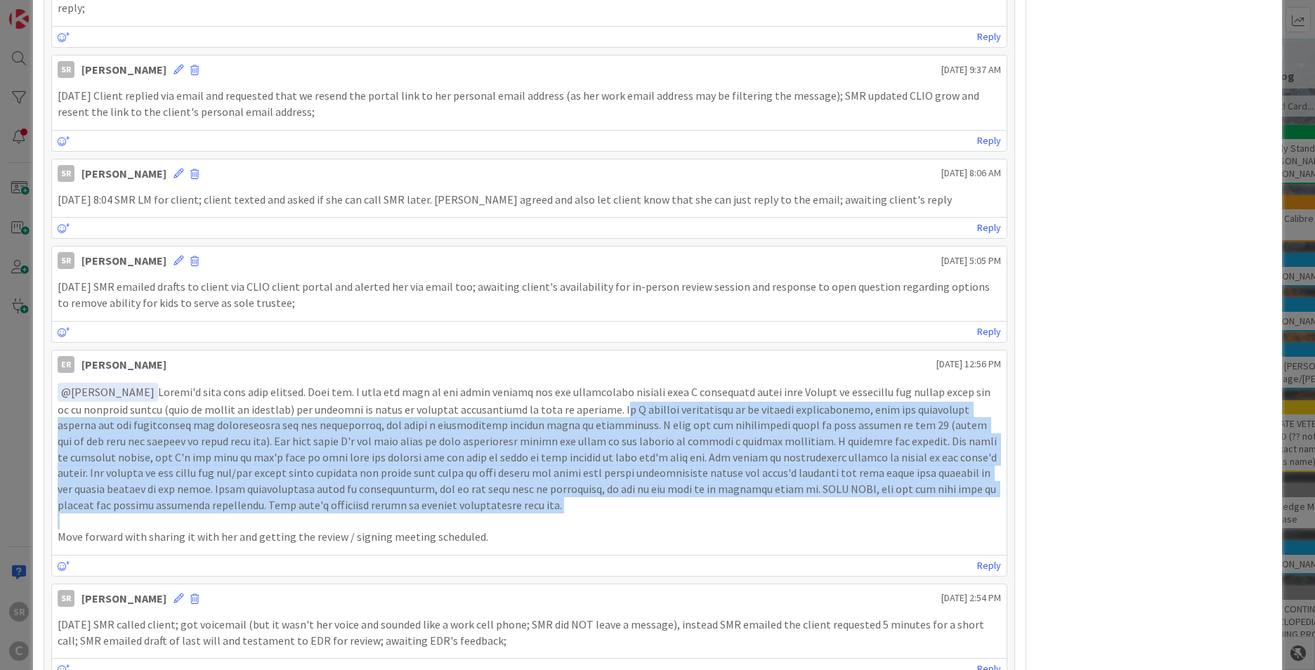
drag, startPoint x: 570, startPoint y: 420, endPoint x: 482, endPoint y: 516, distance: 130.2
click at [482, 516] on div "﻿ @ [PERSON_NAME] ﻿ Move forward with sharing it with her and getting the revie…" at bounding box center [529, 464] width 943 height 162
drag, startPoint x: 482, startPoint y: 516, endPoint x: 376, endPoint y: 464, distance: 117.5
drag, startPoint x: 376, startPoint y: 464, endPoint x: 260, endPoint y: 460, distance: 116.6
click at [260, 460] on p "﻿ @ [PERSON_NAME] ﻿" at bounding box center [529, 448] width 943 height 131
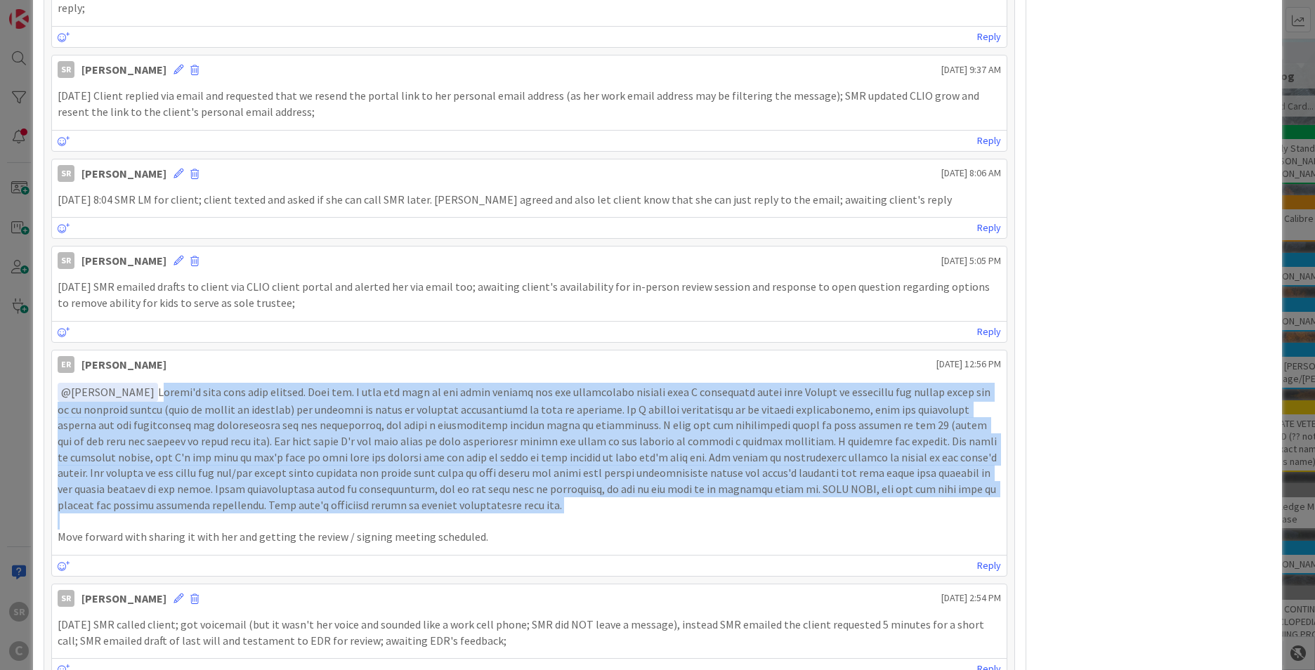
drag, startPoint x: 135, startPoint y: 387, endPoint x: 339, endPoint y: 516, distance: 241.5
click at [339, 516] on div "﻿ @ [PERSON_NAME] ﻿ Move forward with sharing it with her and getting the revie…" at bounding box center [529, 464] width 943 height 162
drag, startPoint x: 339, startPoint y: 516, endPoint x: 310, endPoint y: 442, distance: 79.2
copy p "[PERSON_NAME]'s will have been revised. Nice job. I took out some of the trust …"
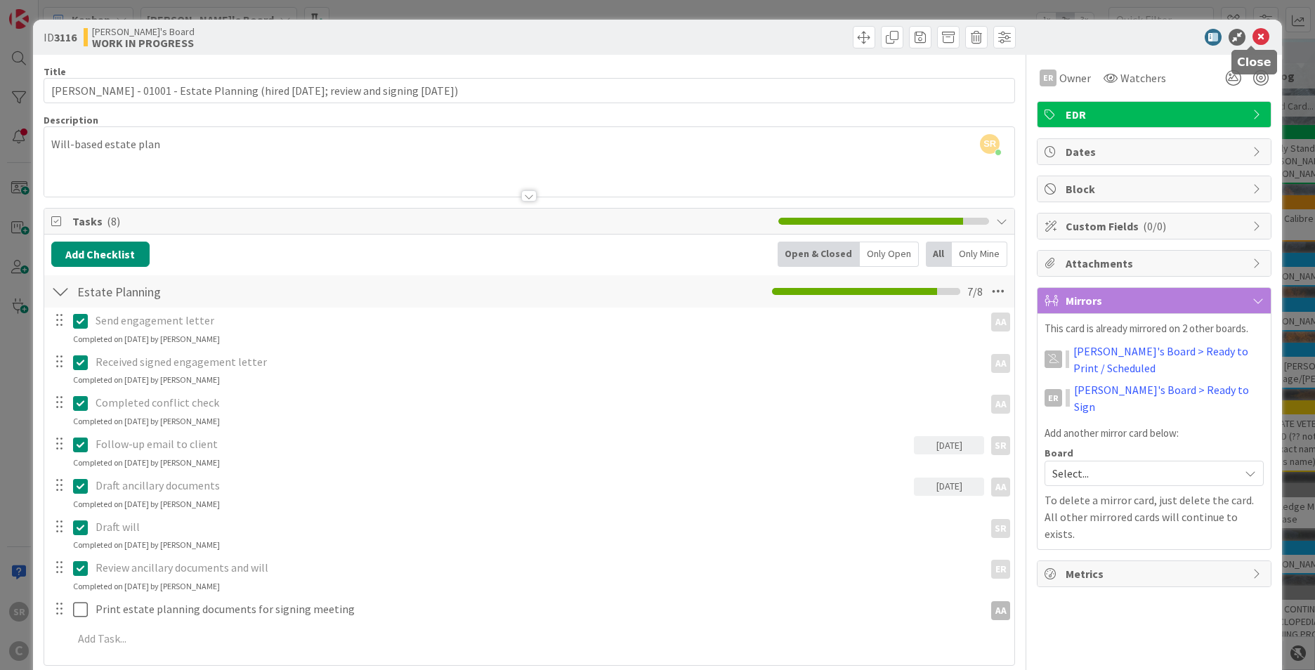
click at [1252, 34] on icon at bounding box center [1260, 37] width 17 height 17
